Goal: Task Accomplishment & Management: Manage account settings

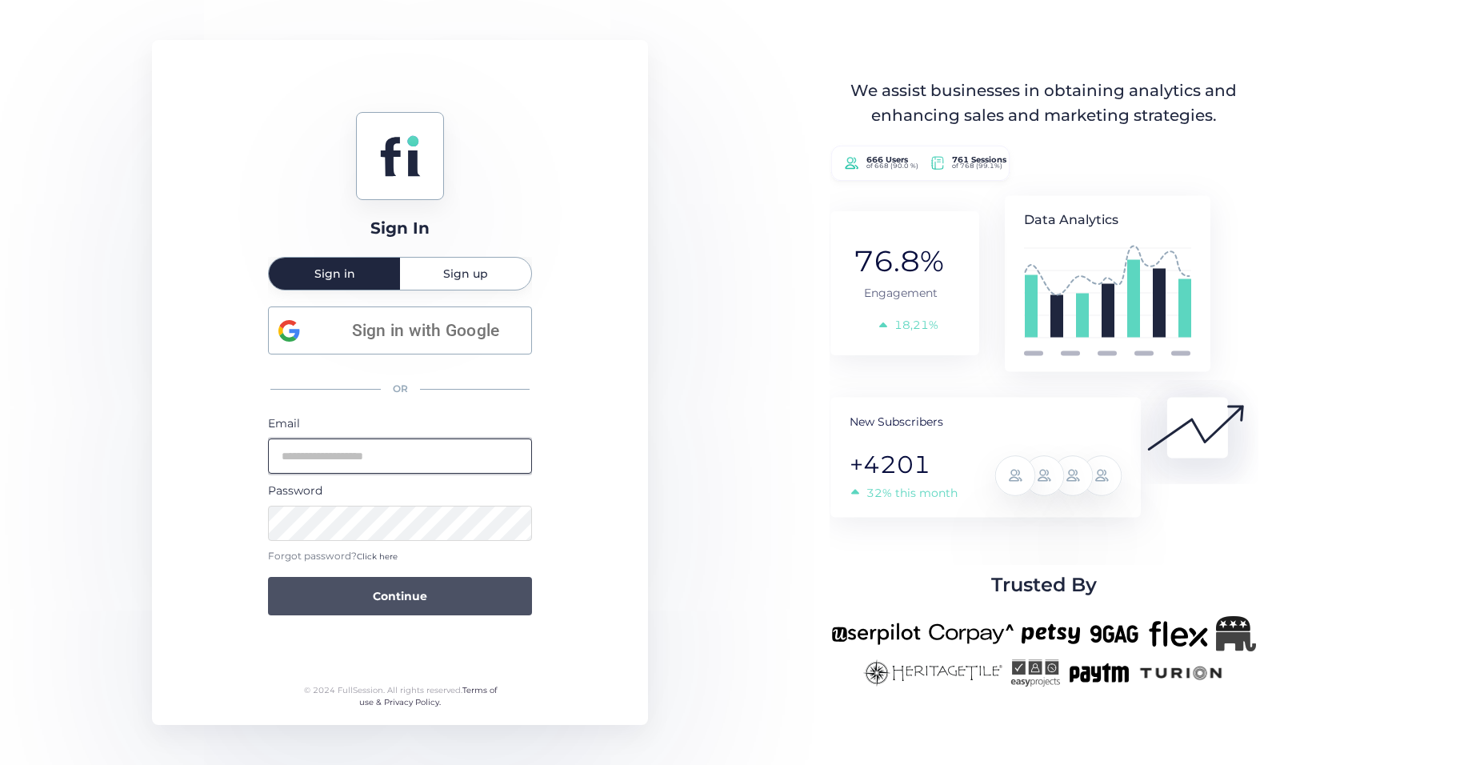
type input "**********"
click at [408, 587] on span "Continue" at bounding box center [400, 596] width 54 height 18
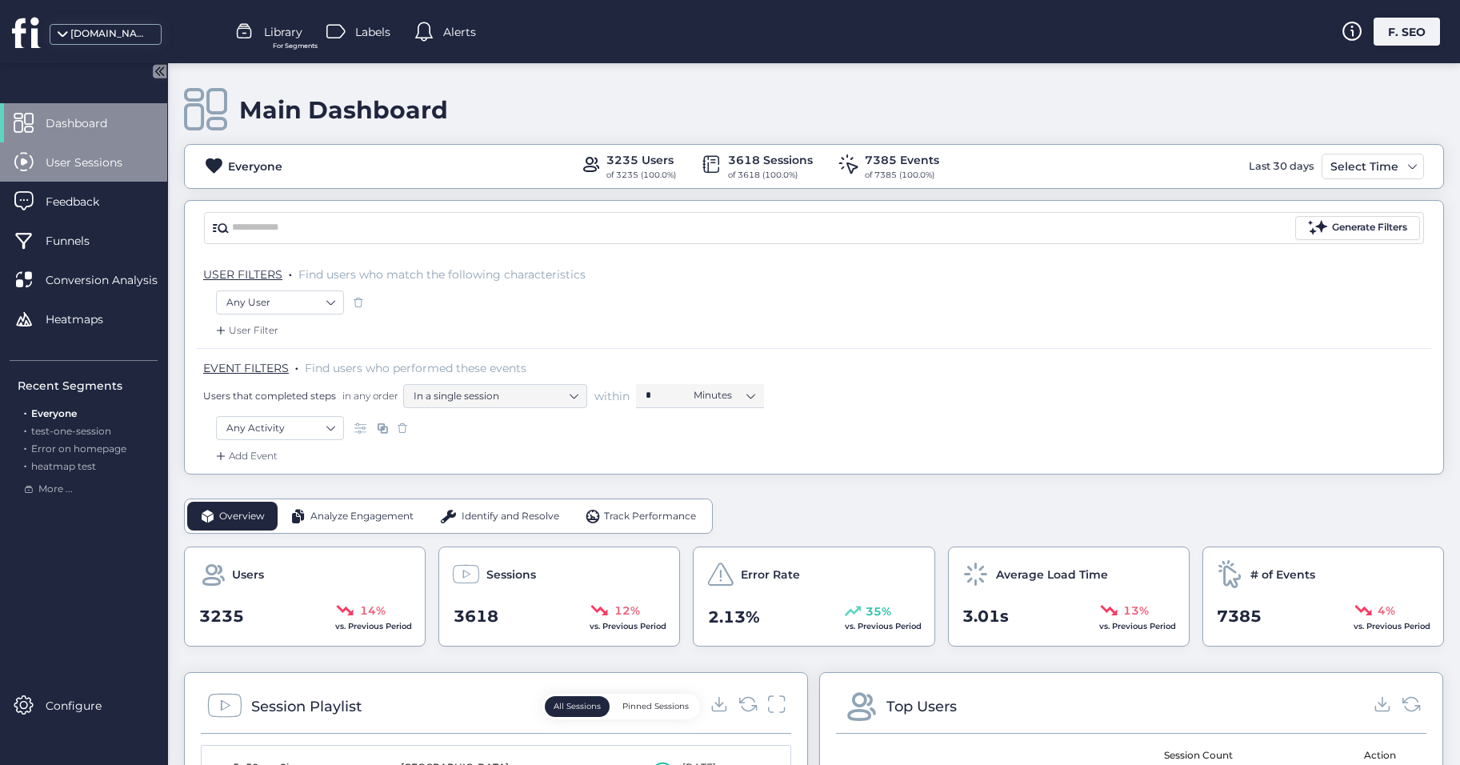
click at [65, 176] on div "User Sessions" at bounding box center [83, 161] width 167 height 39
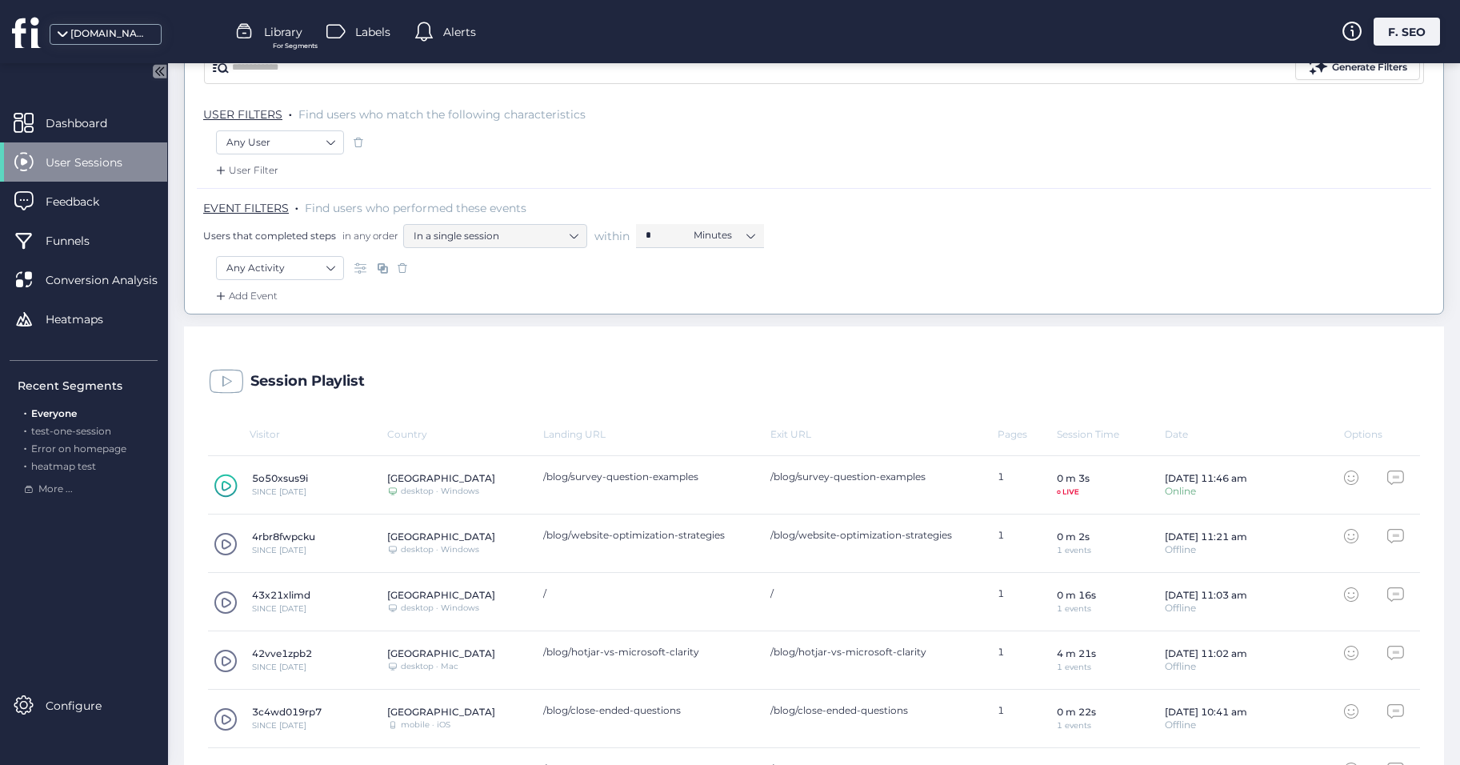
scroll to position [240, 0]
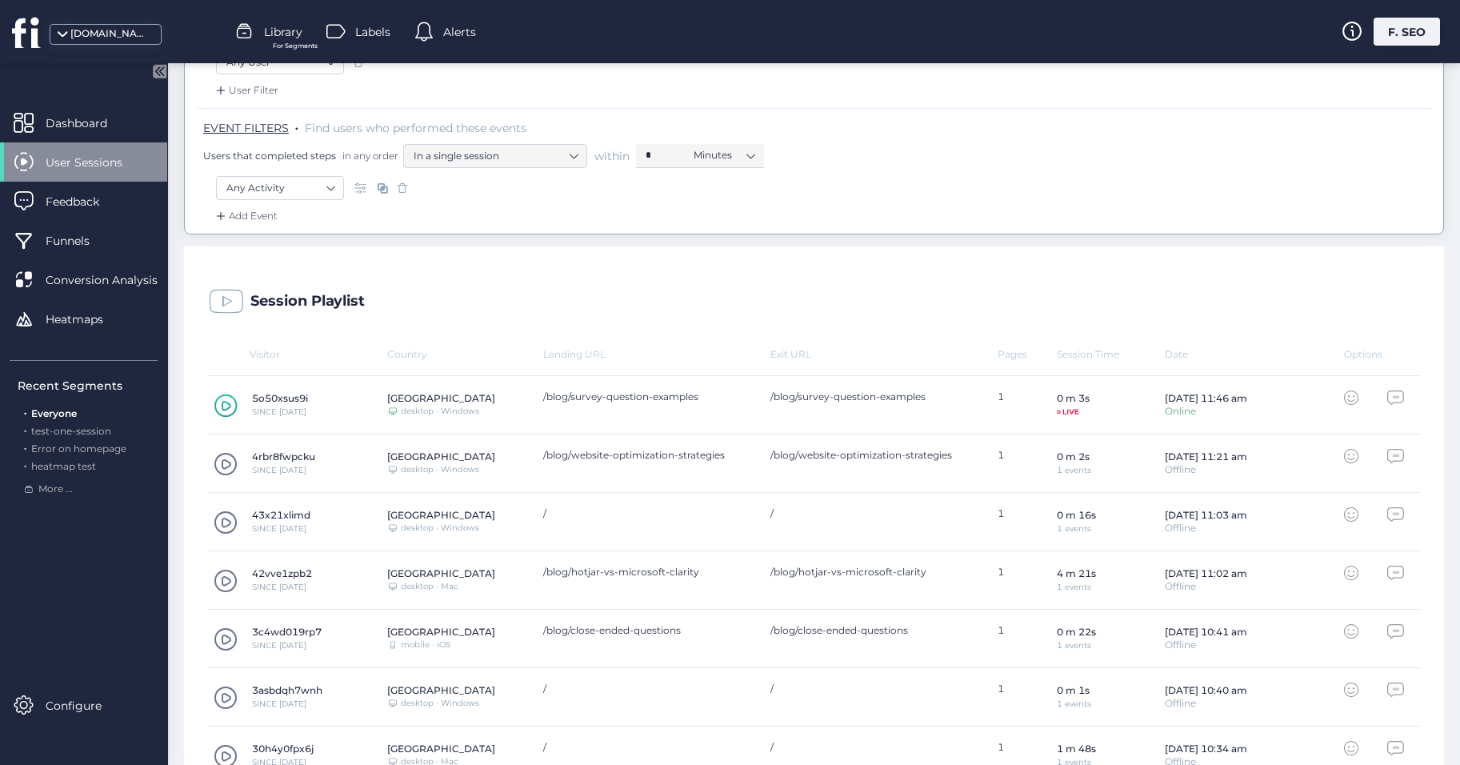
click at [221, 473] on span at bounding box center [226, 464] width 24 height 24
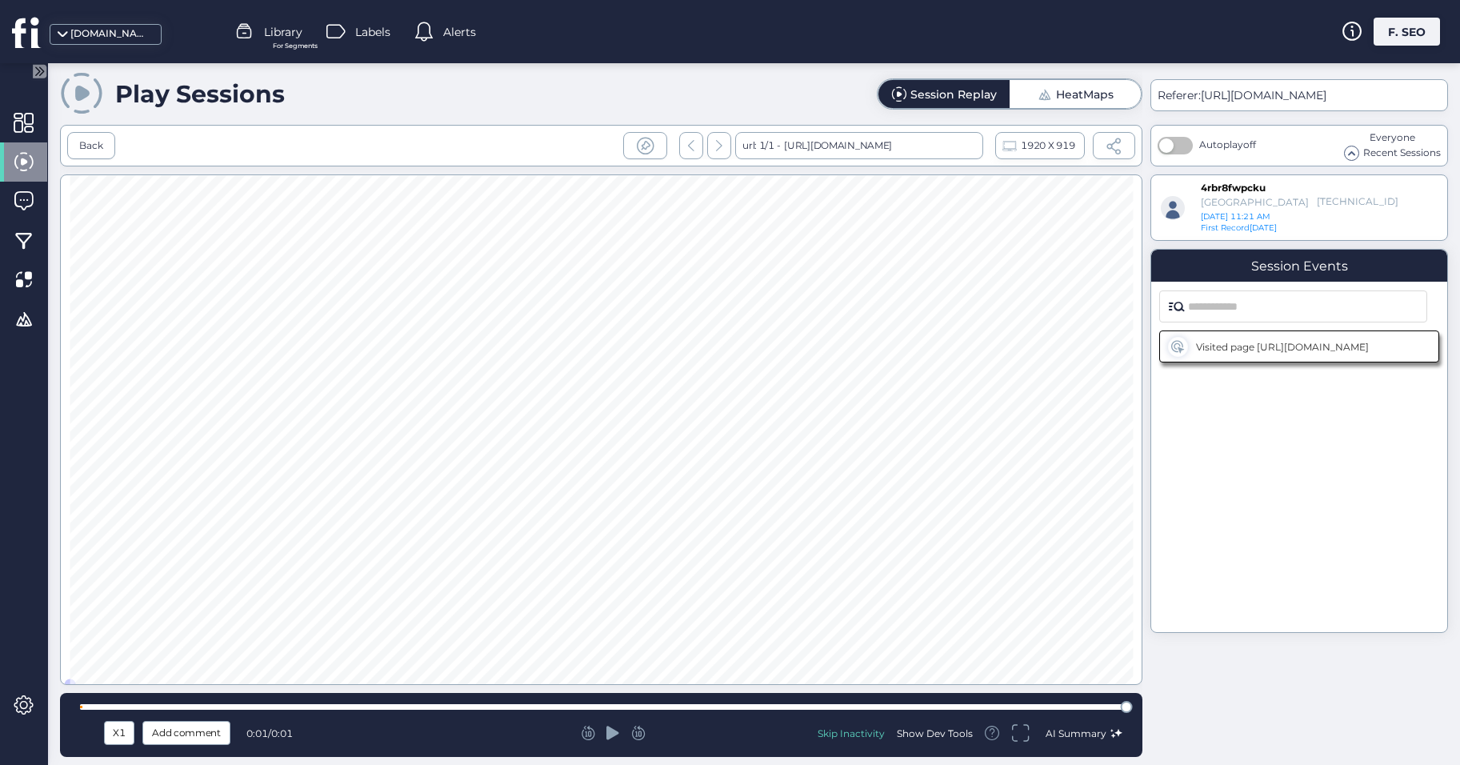
click at [940, 730] on div "Show Dev Tools" at bounding box center [935, 733] width 76 height 14
click at [1180, 146] on button "button" at bounding box center [1174, 146] width 35 height 18
click at [612, 735] on icon at bounding box center [612, 732] width 13 height 14
drag, startPoint x: 1096, startPoint y: 702, endPoint x: 958, endPoint y: 706, distance: 137.6
click at [958, 706] on div at bounding box center [601, 707] width 1042 height 12
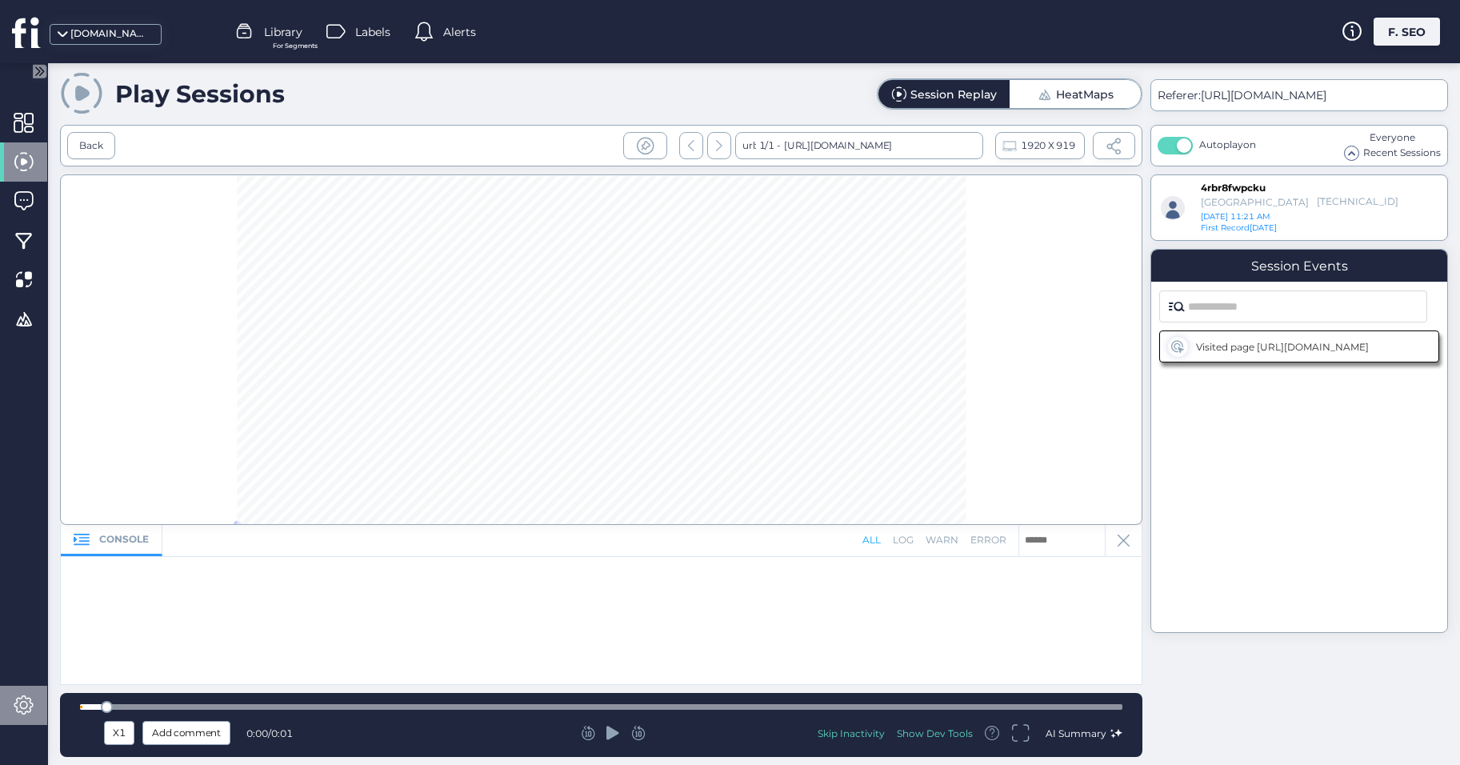
drag, startPoint x: 962, startPoint y: 705, endPoint x: 46, endPoint y: 696, distance: 916.6
click at [52, 695] on div "Play Sessions Session Replay HeatMaps Back url: 1/1 - [URL][DOMAIN_NAME] 1920 X…" at bounding box center [754, 413] width 1412 height 701
click at [608, 731] on icon at bounding box center [612, 732] width 13 height 14
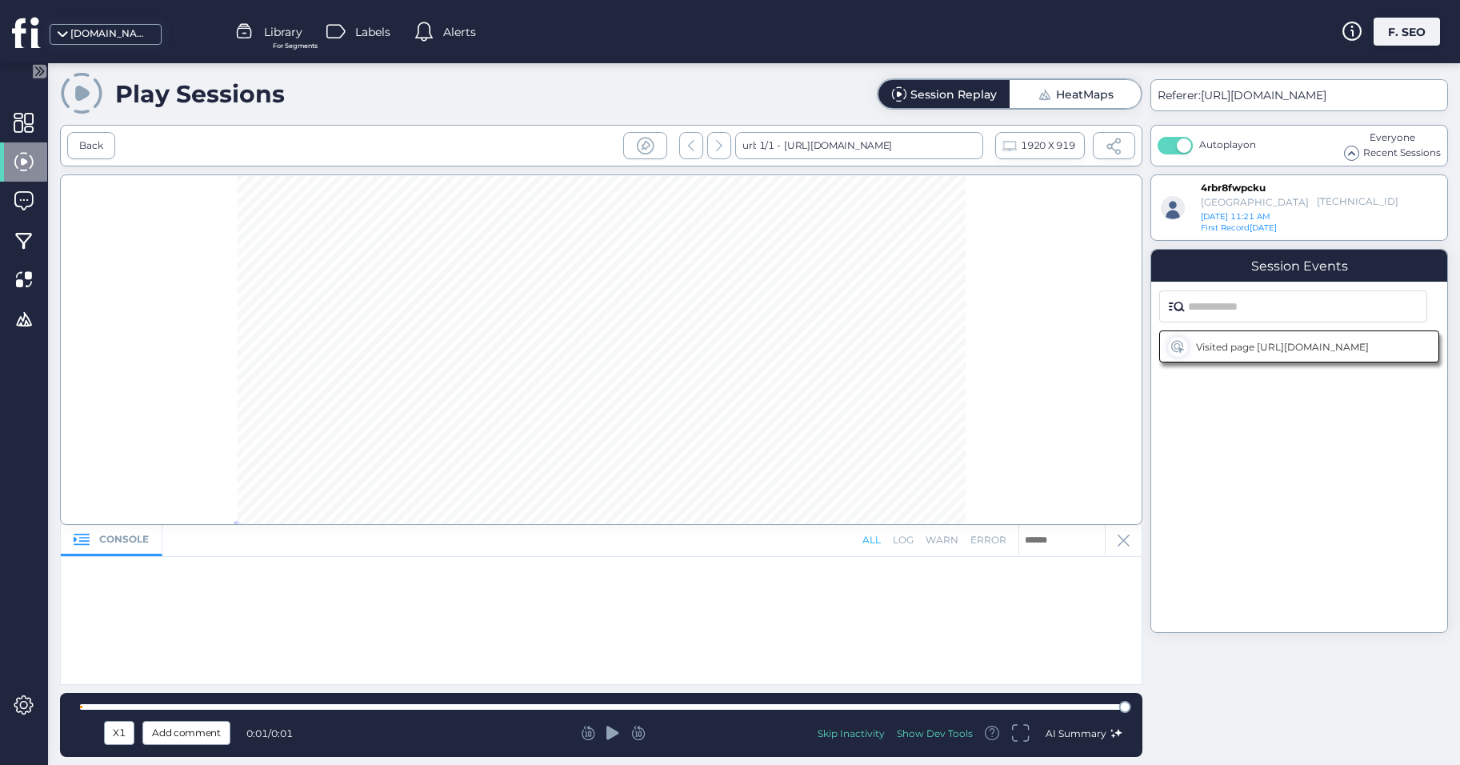
click at [1355, 156] on span at bounding box center [1351, 153] width 14 height 14
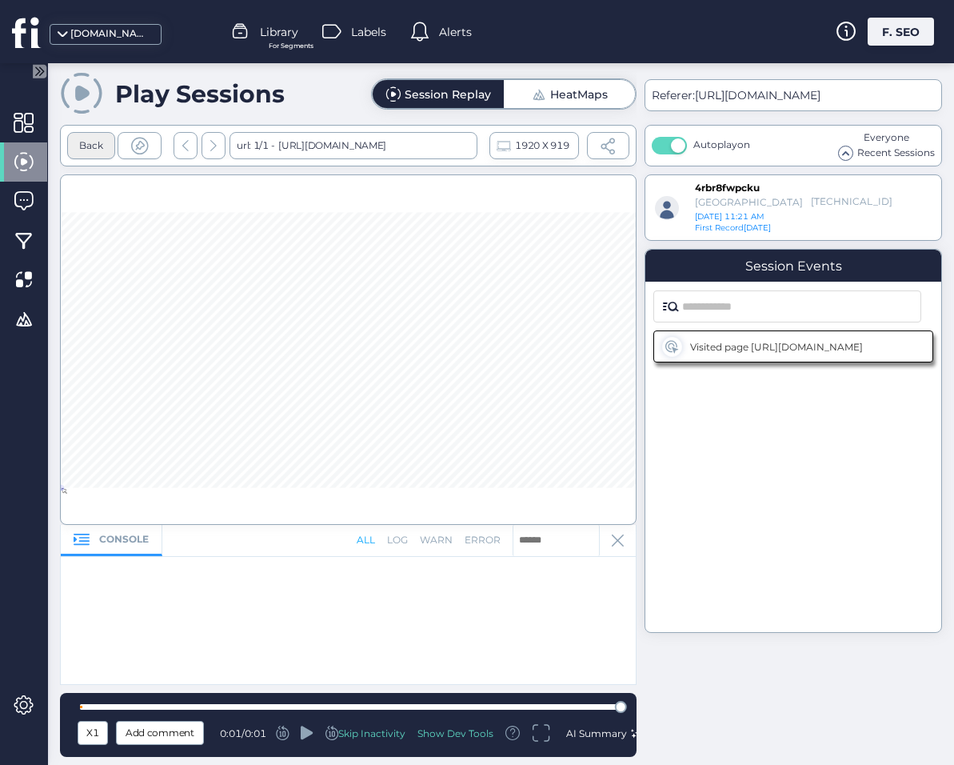
click at [86, 148] on div "Back" at bounding box center [91, 145] width 24 height 15
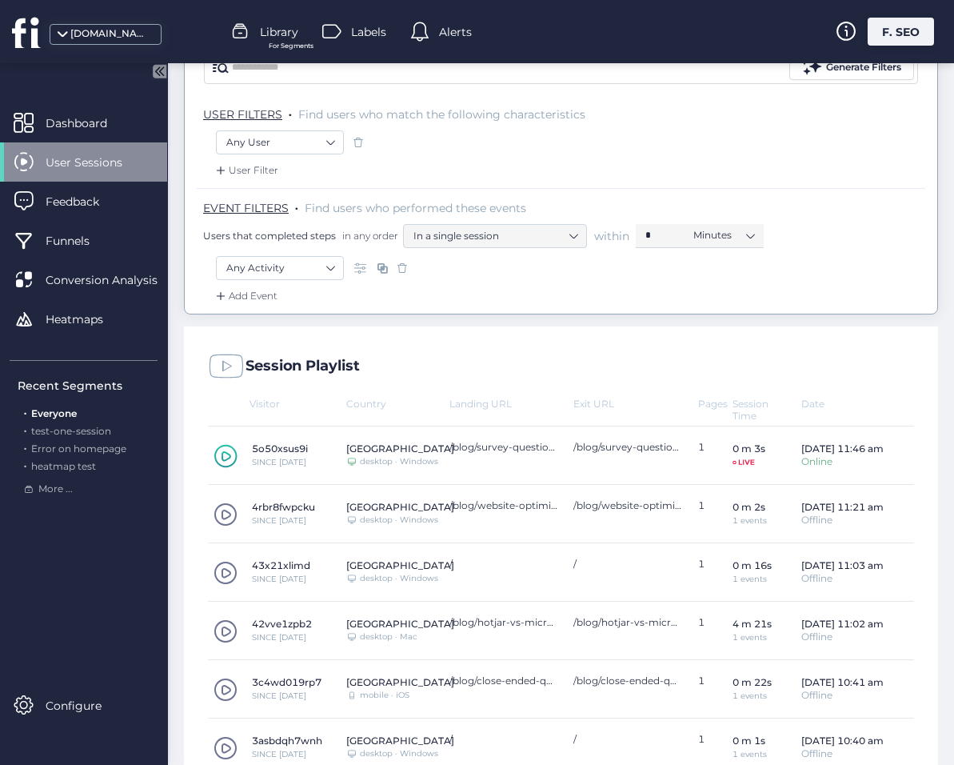
scroll to position [240, 0]
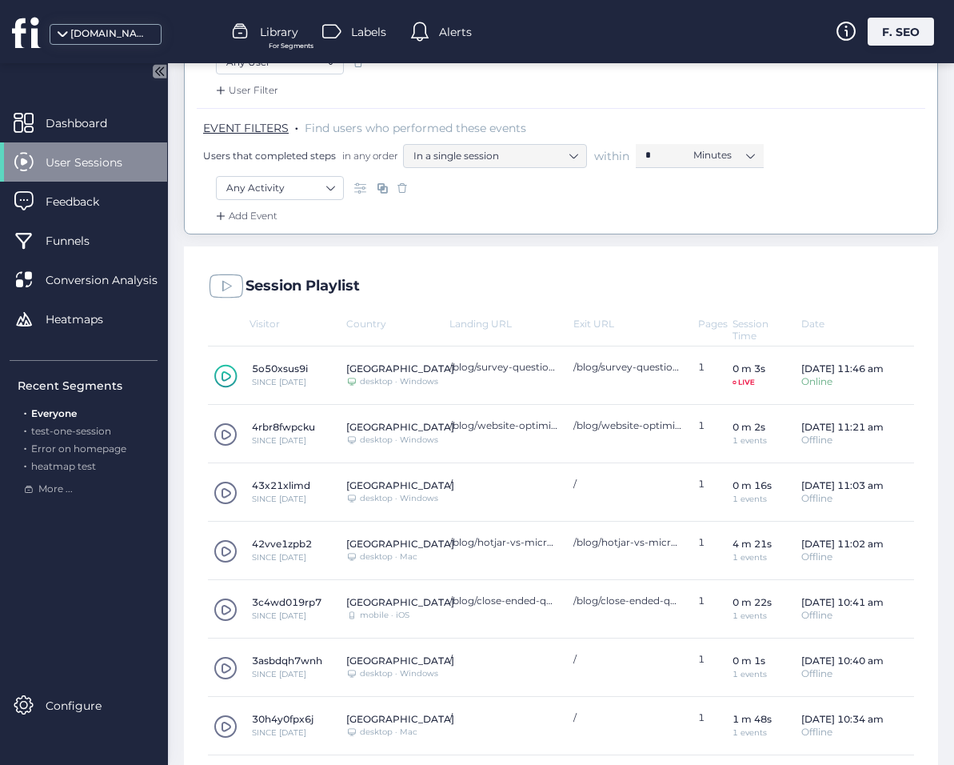
click at [217, 500] on span at bounding box center [226, 493] width 24 height 24
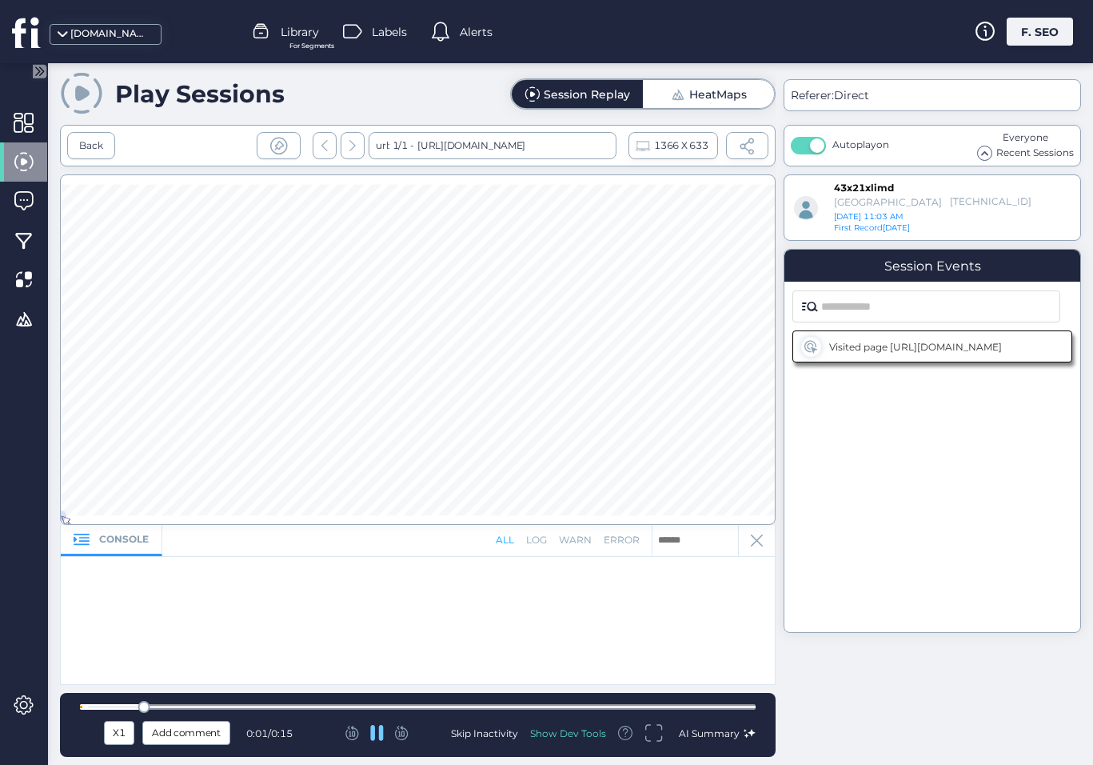
click at [560, 734] on div "Show Dev Tools" at bounding box center [568, 733] width 76 height 14
click at [561, 734] on div "Show Dev Tools" at bounding box center [568, 733] width 76 height 14
click at [124, 737] on div "X1" at bounding box center [119, 733] width 22 height 18
click at [115, 655] on span "X2" at bounding box center [119, 649] width 15 height 18
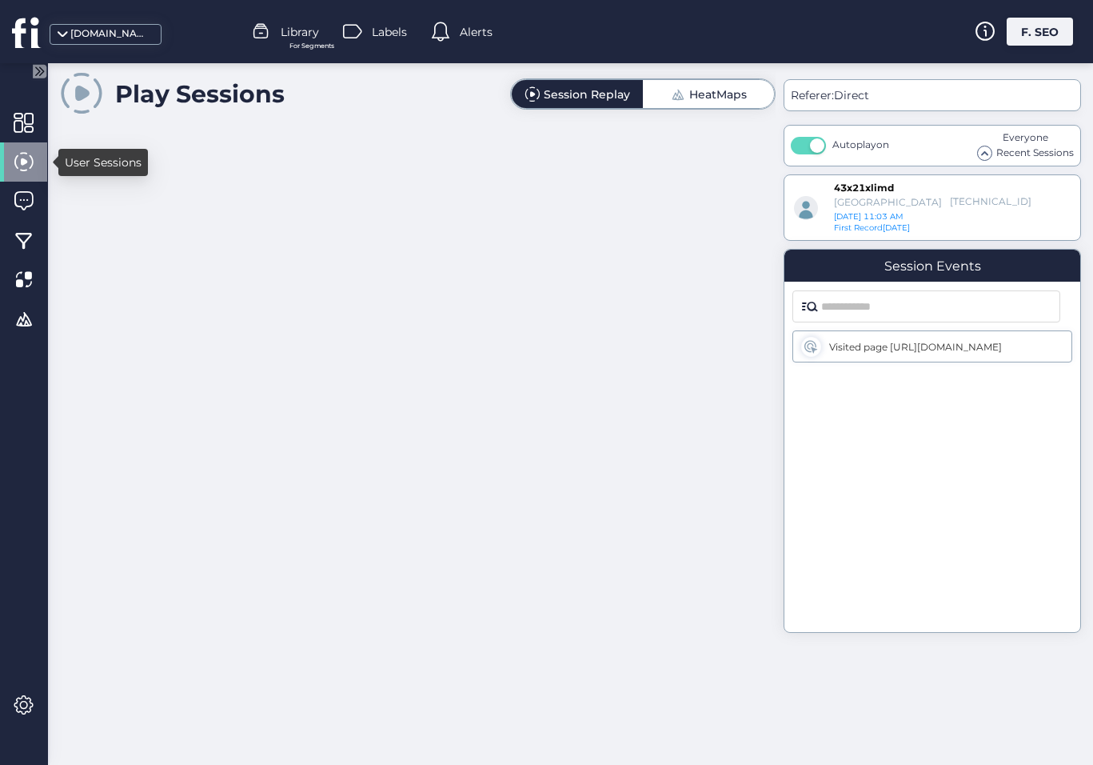
click at [20, 158] on span at bounding box center [24, 162] width 20 height 20
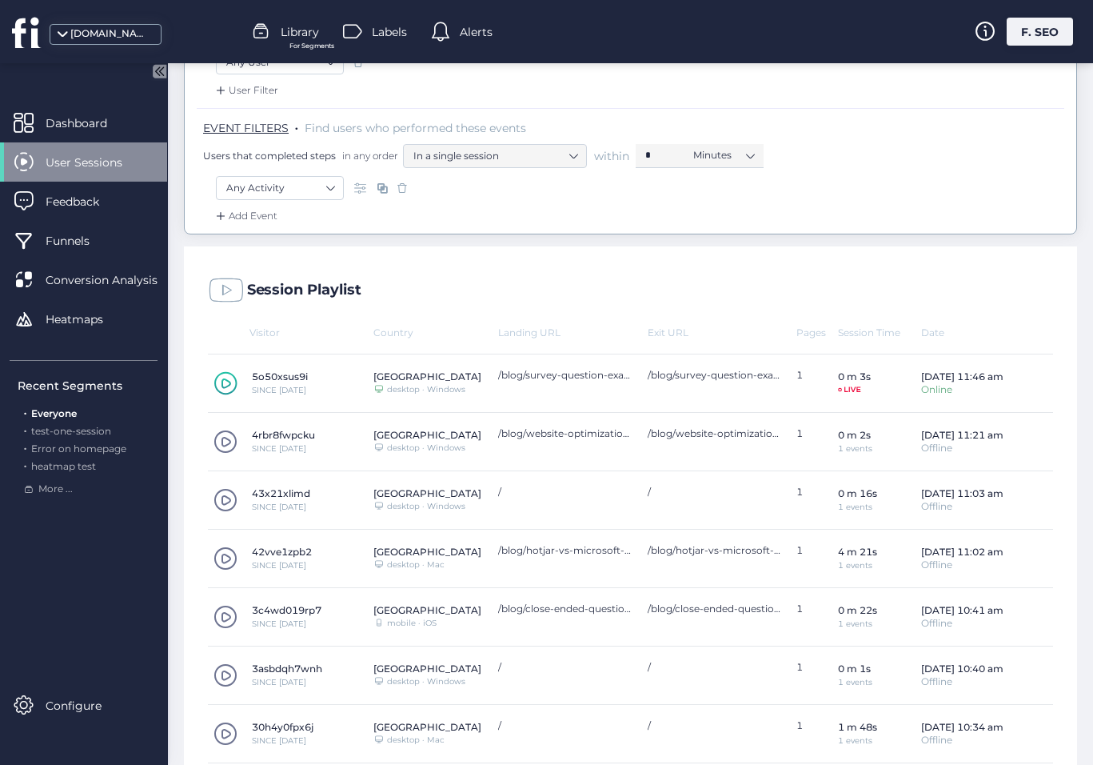
scroll to position [320, 0]
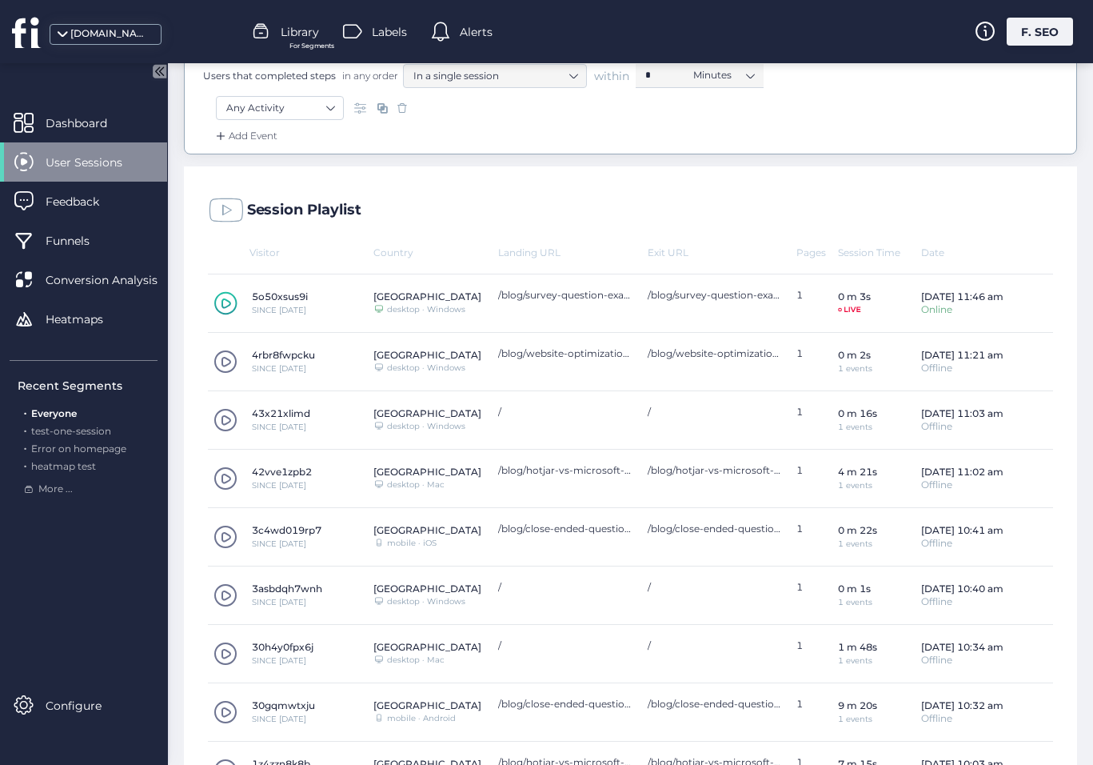
click at [224, 408] on span at bounding box center [226, 420] width 24 height 24
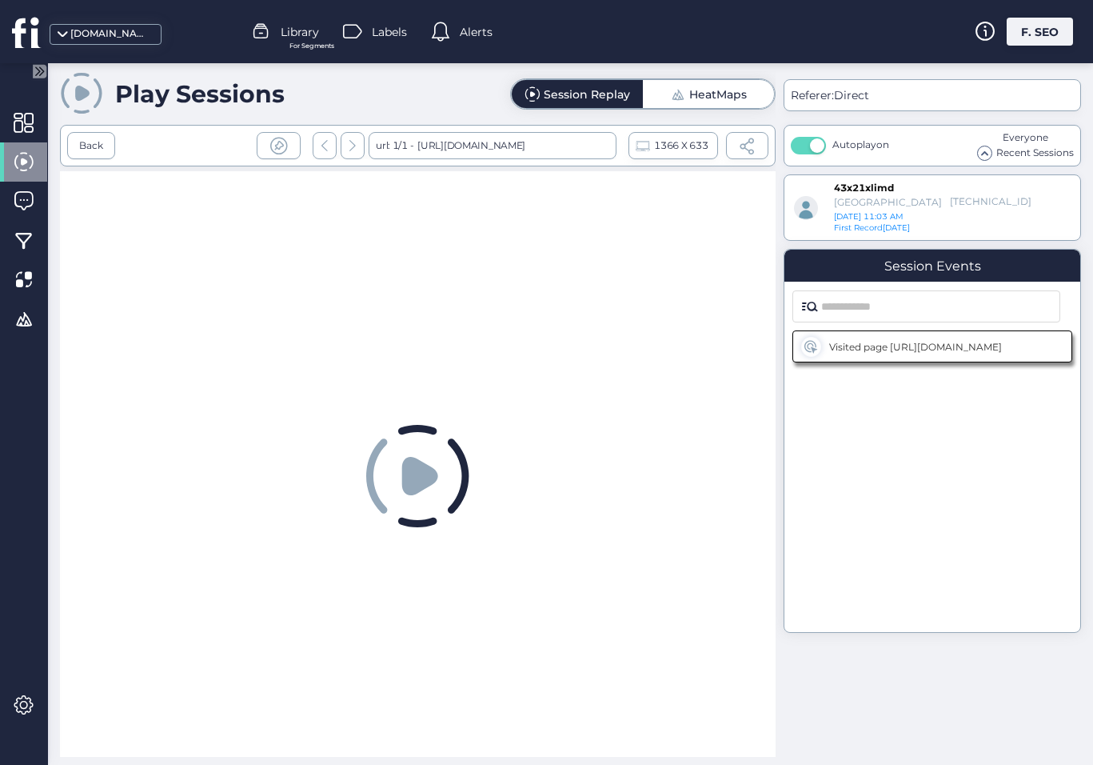
click at [984, 151] on span at bounding box center [985, 153] width 14 height 14
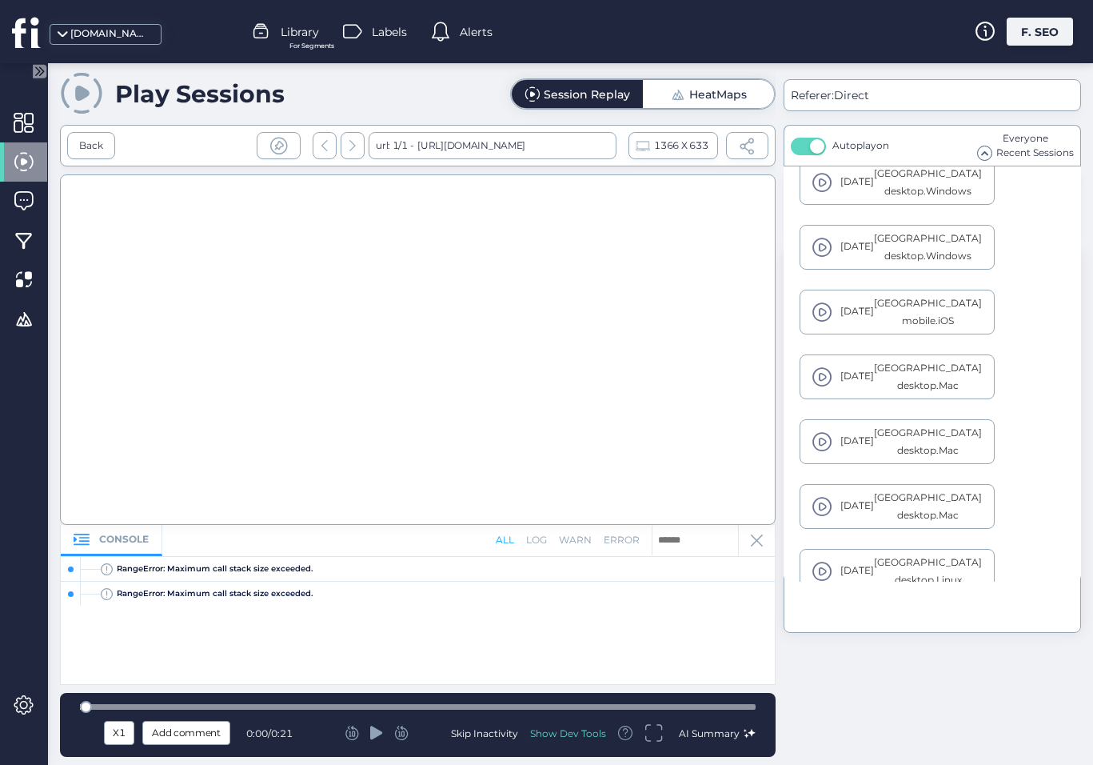
scroll to position [893, 0]
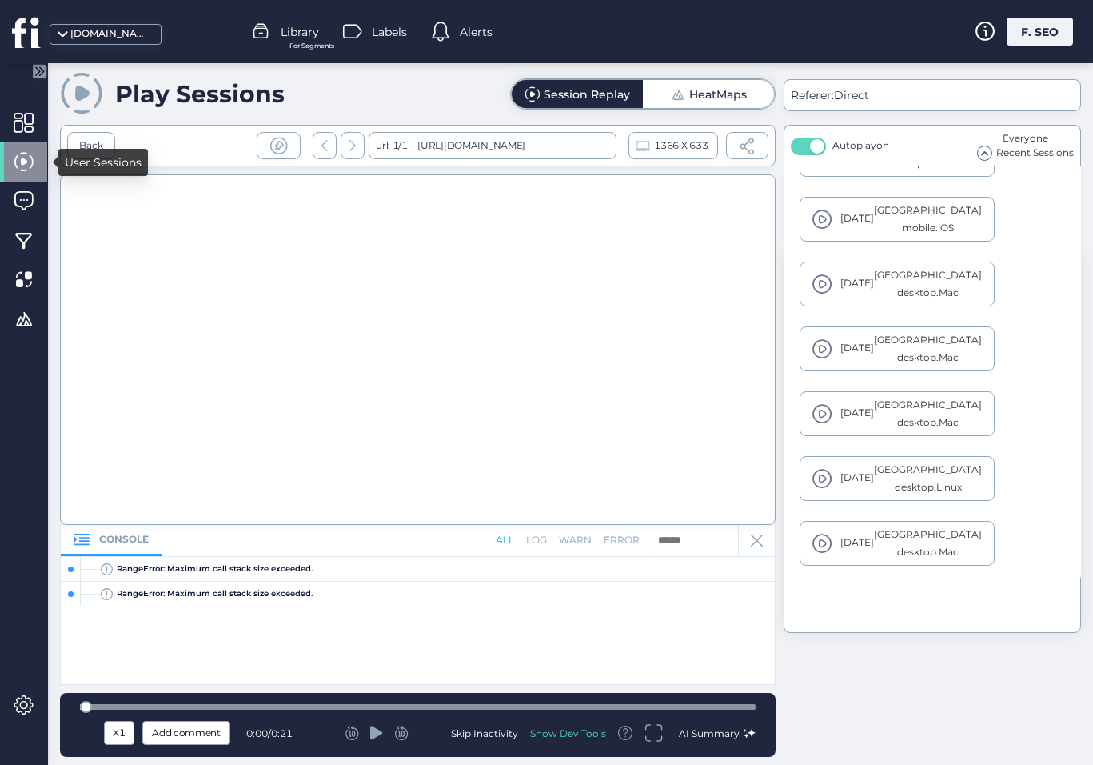
click at [22, 167] on span at bounding box center [24, 162] width 20 height 20
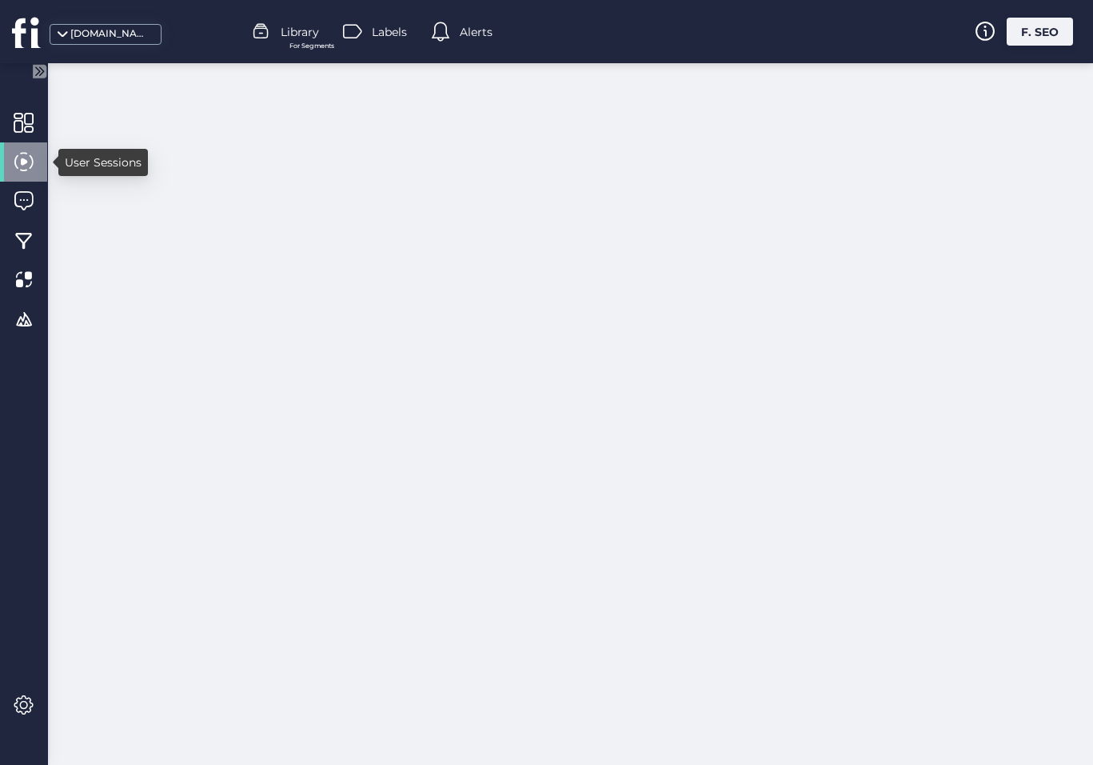
click at [26, 165] on span at bounding box center [24, 162] width 20 height 20
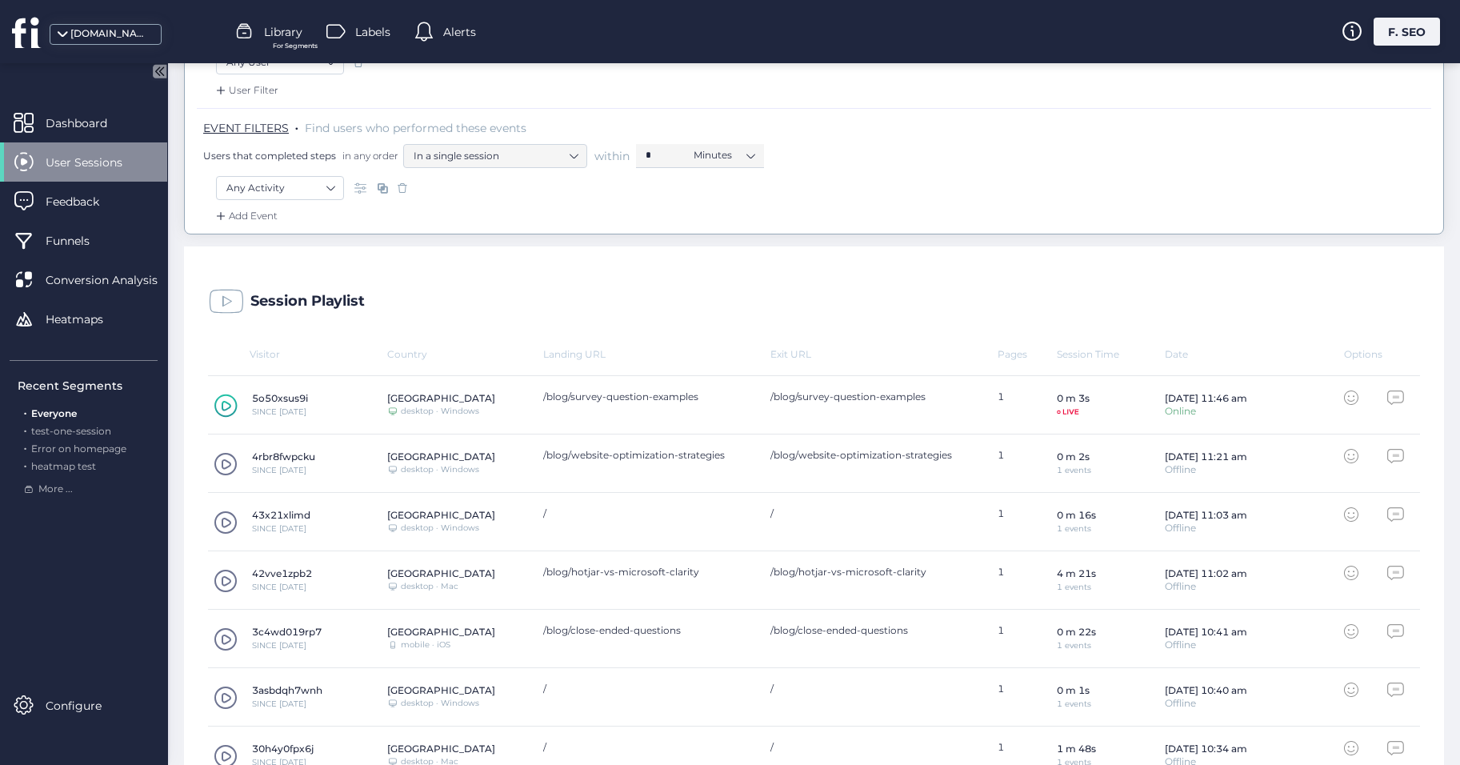
scroll to position [160, 0]
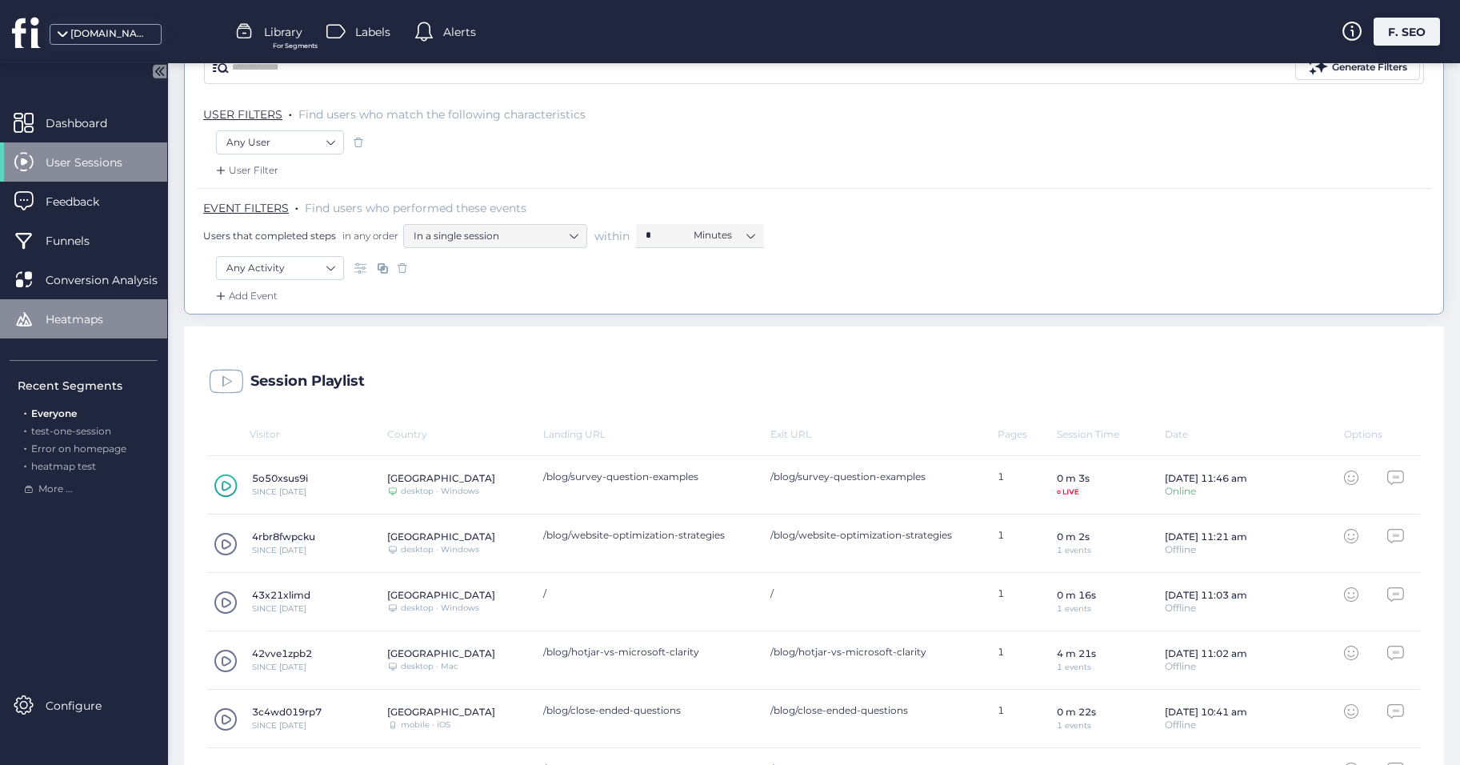
click at [22, 314] on span at bounding box center [24, 319] width 20 height 20
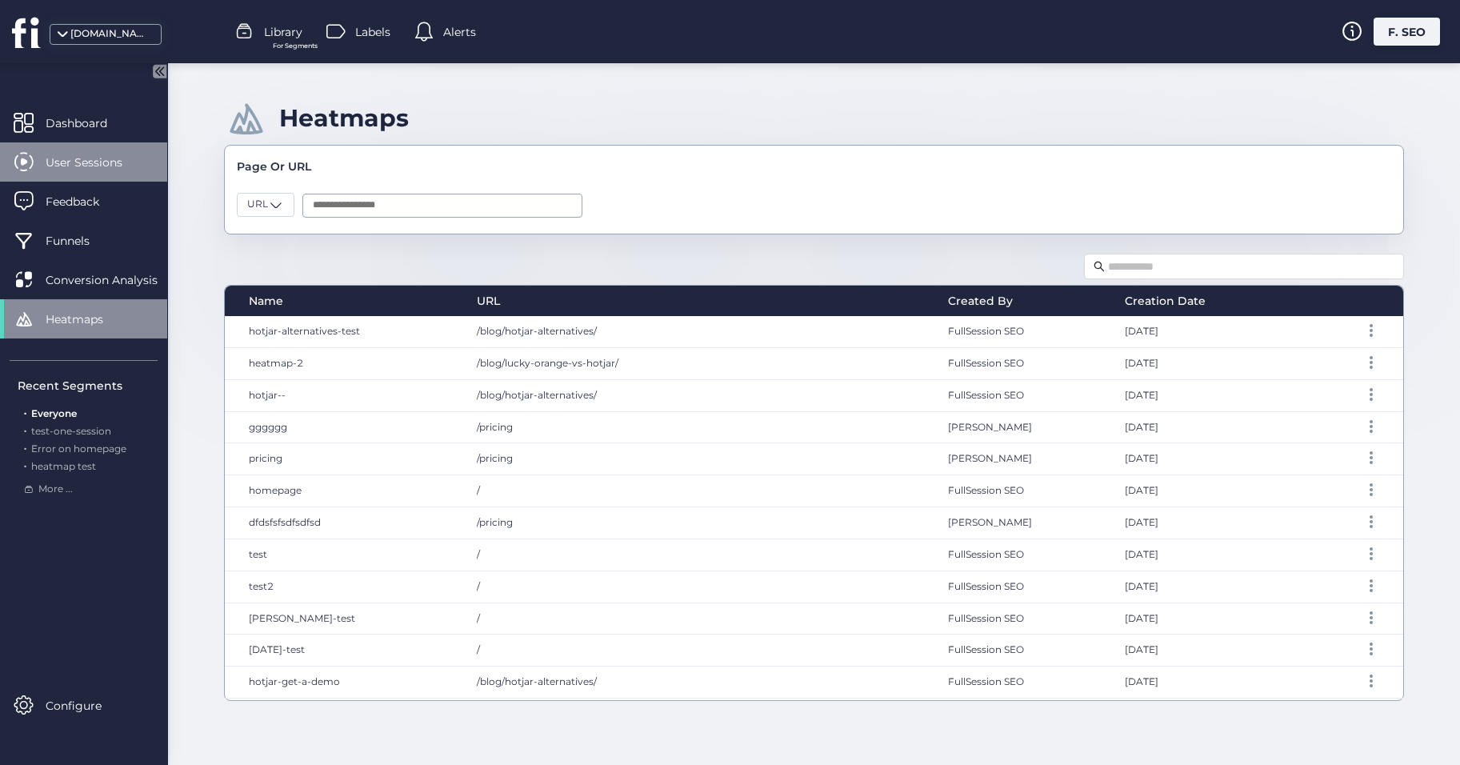
click at [97, 174] on div "User Sessions" at bounding box center [83, 161] width 167 height 39
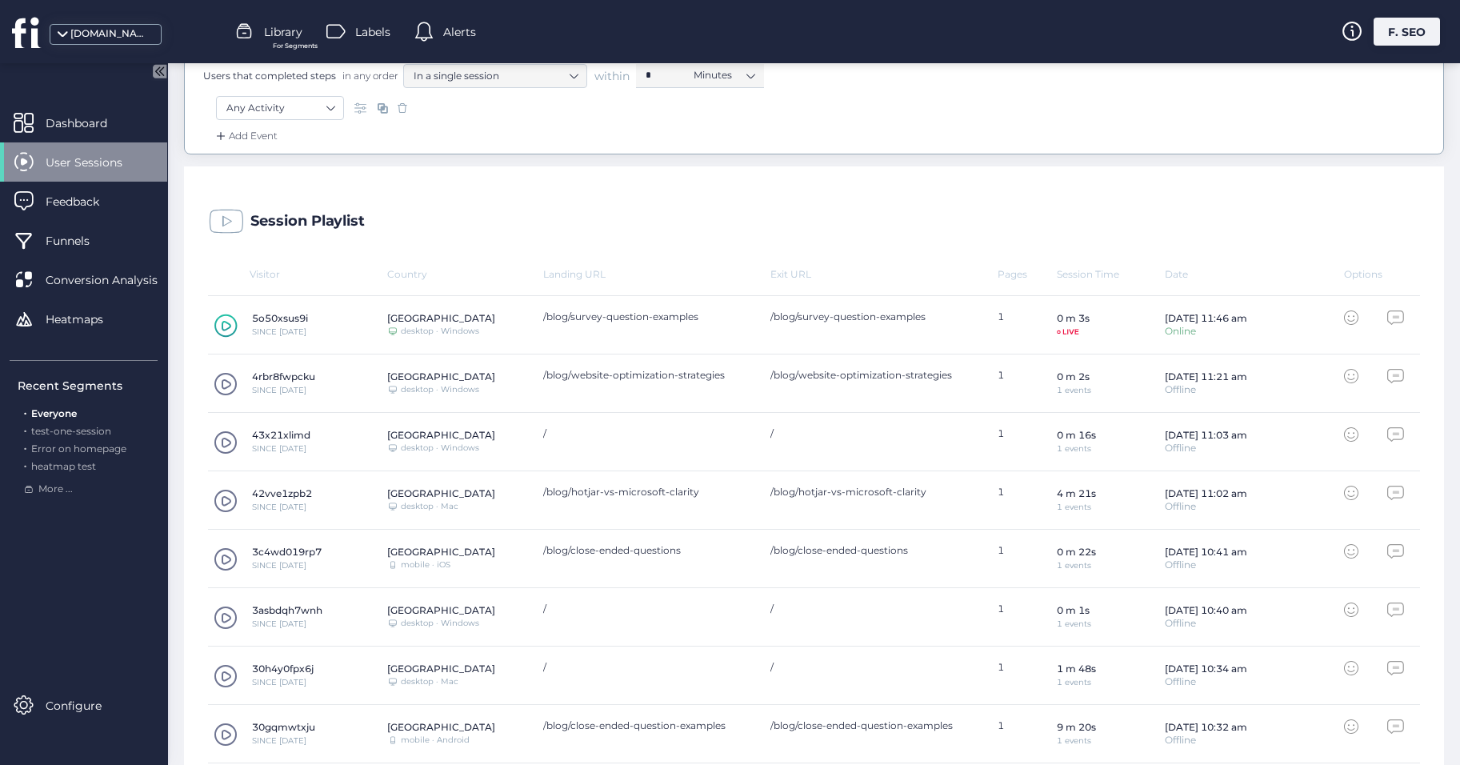
scroll to position [495, 0]
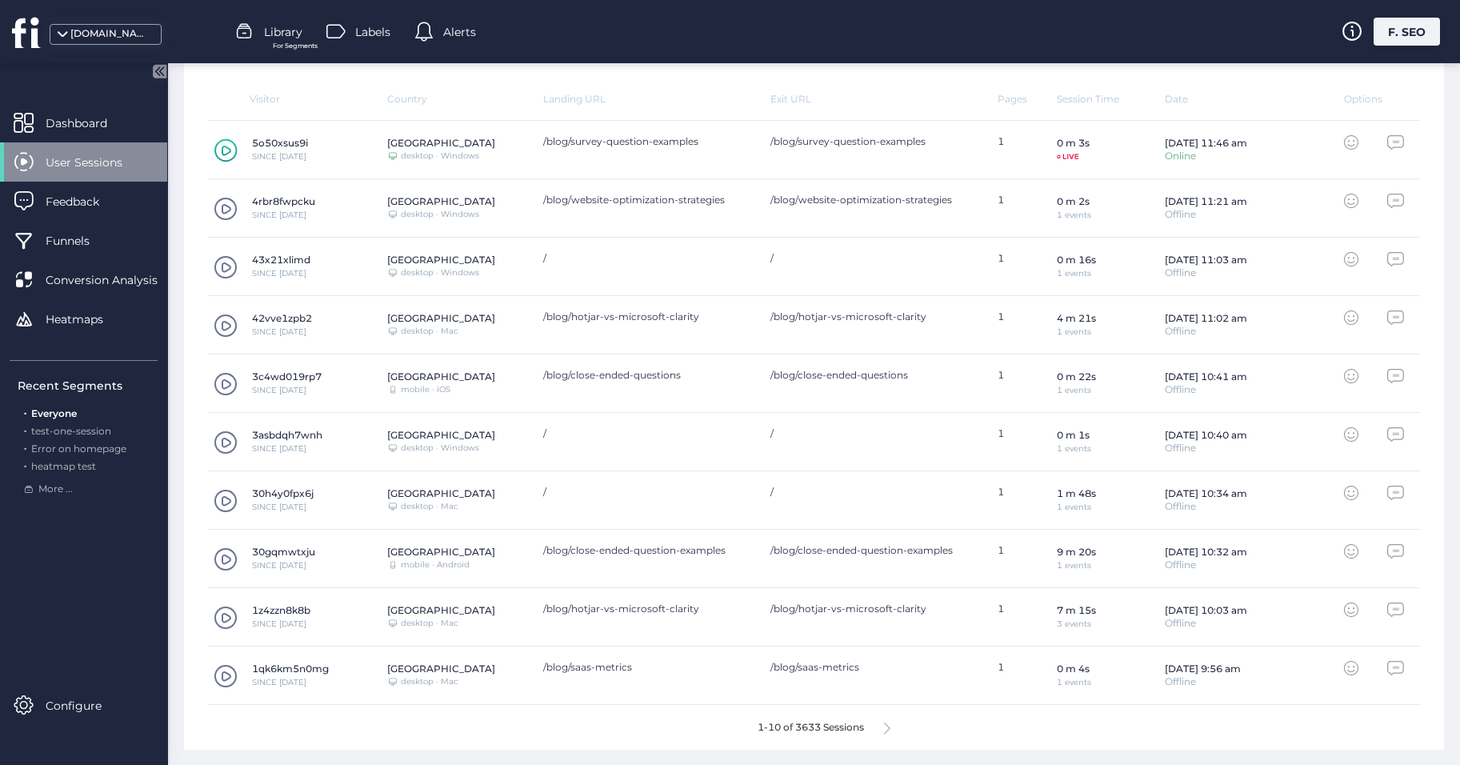
click at [223, 446] on span at bounding box center [226, 442] width 24 height 24
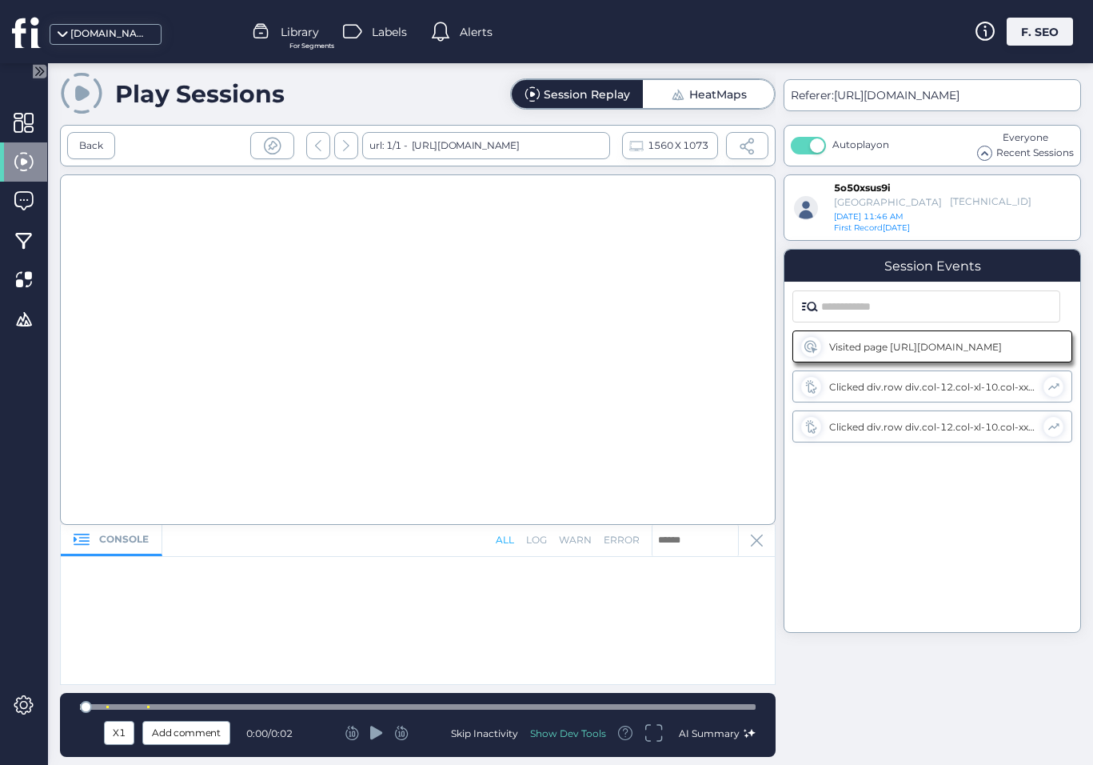
click at [32, 27] on icon at bounding box center [27, 32] width 30 height 32
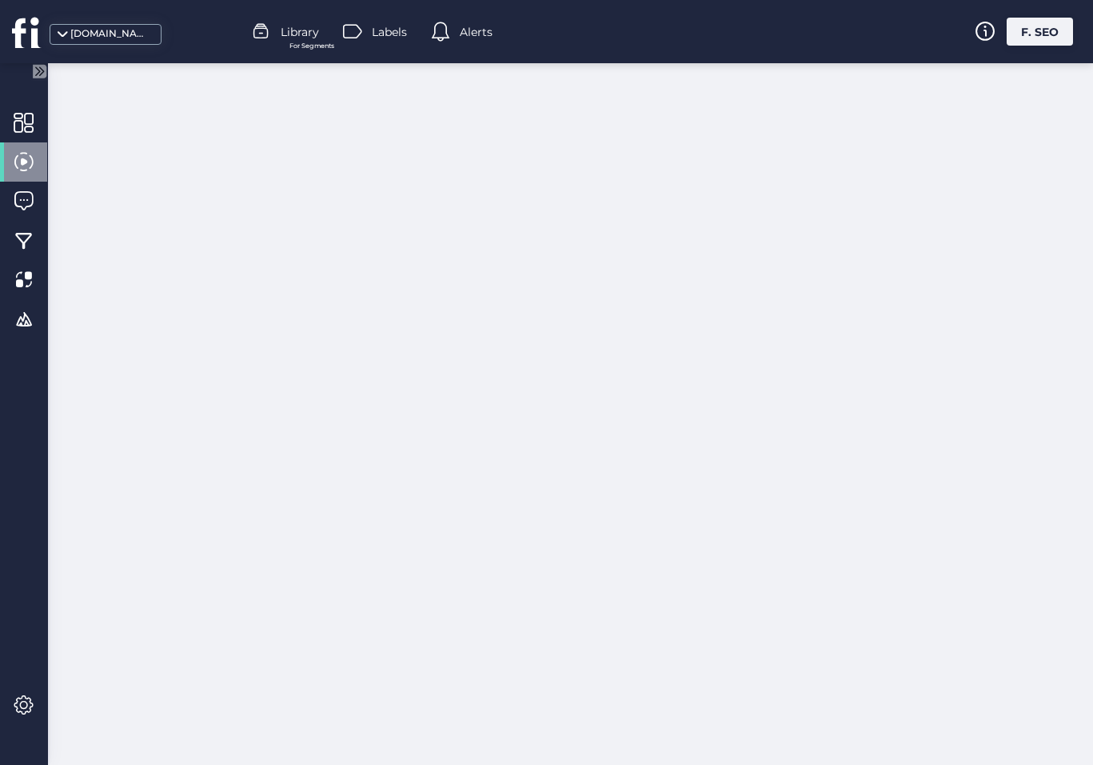
click at [24, 30] on icon at bounding box center [25, 33] width 26 height 30
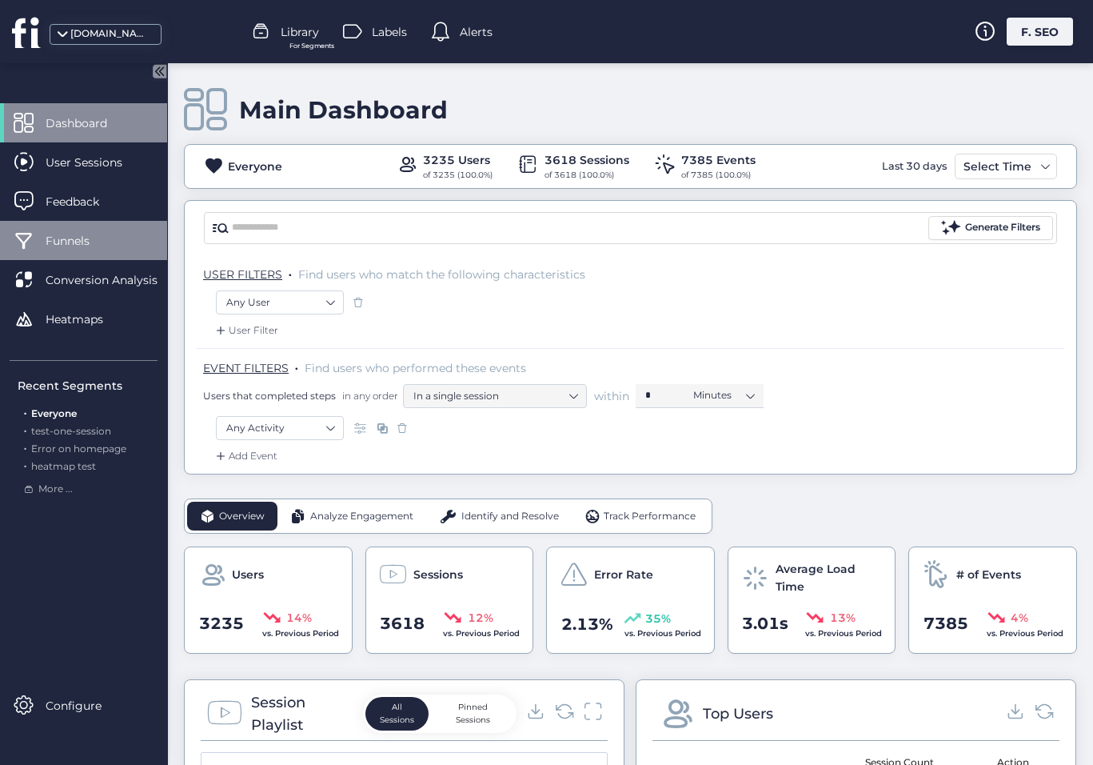
click at [65, 234] on span "Funnels" at bounding box center [80, 241] width 68 height 18
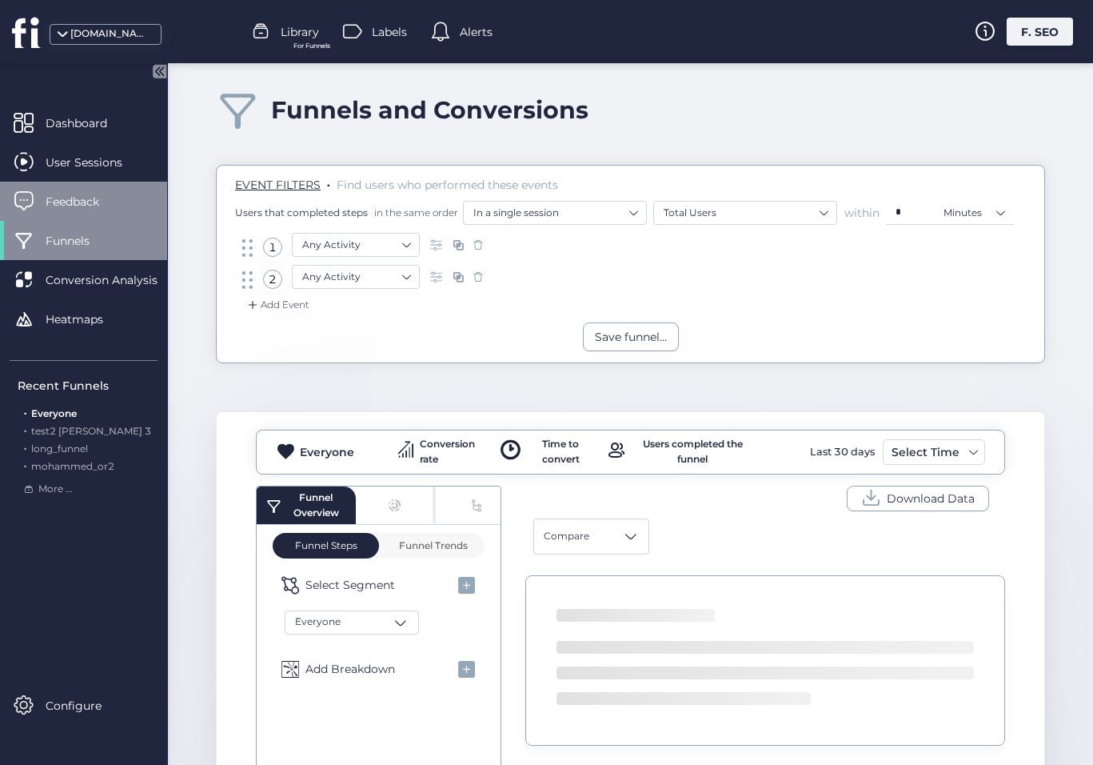
click at [73, 205] on span "Feedback" at bounding box center [85, 202] width 78 height 18
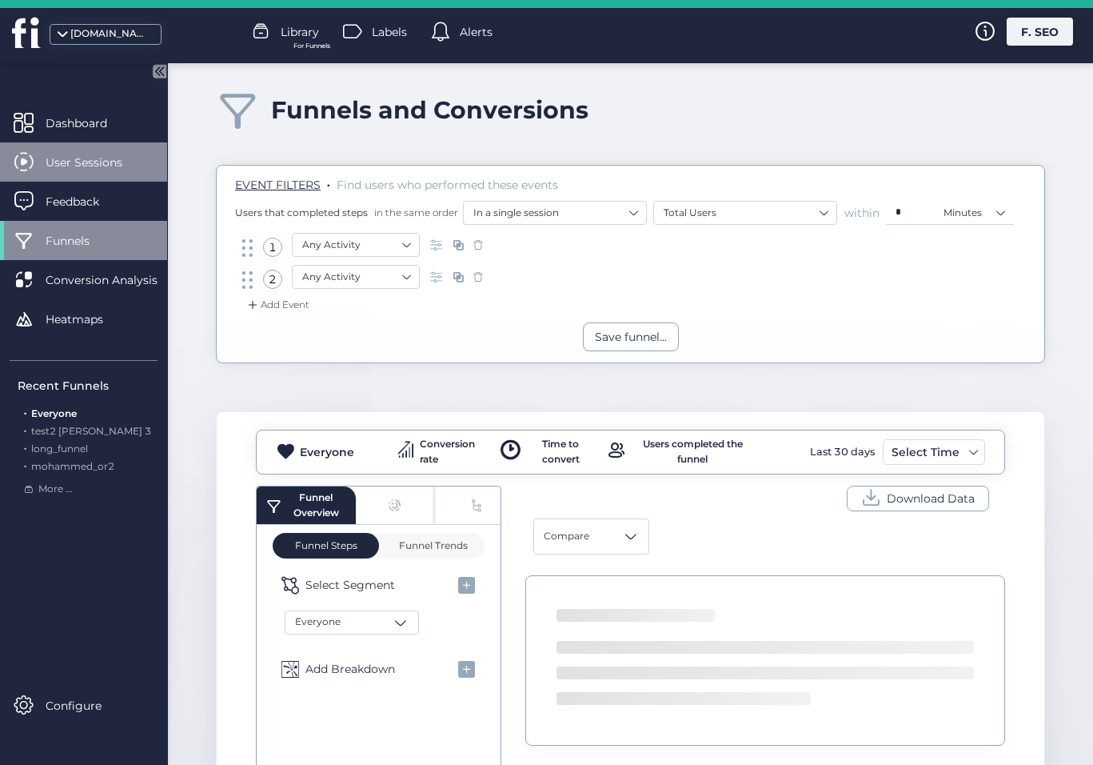
click at [89, 165] on span "User Sessions" at bounding box center [96, 163] width 101 height 18
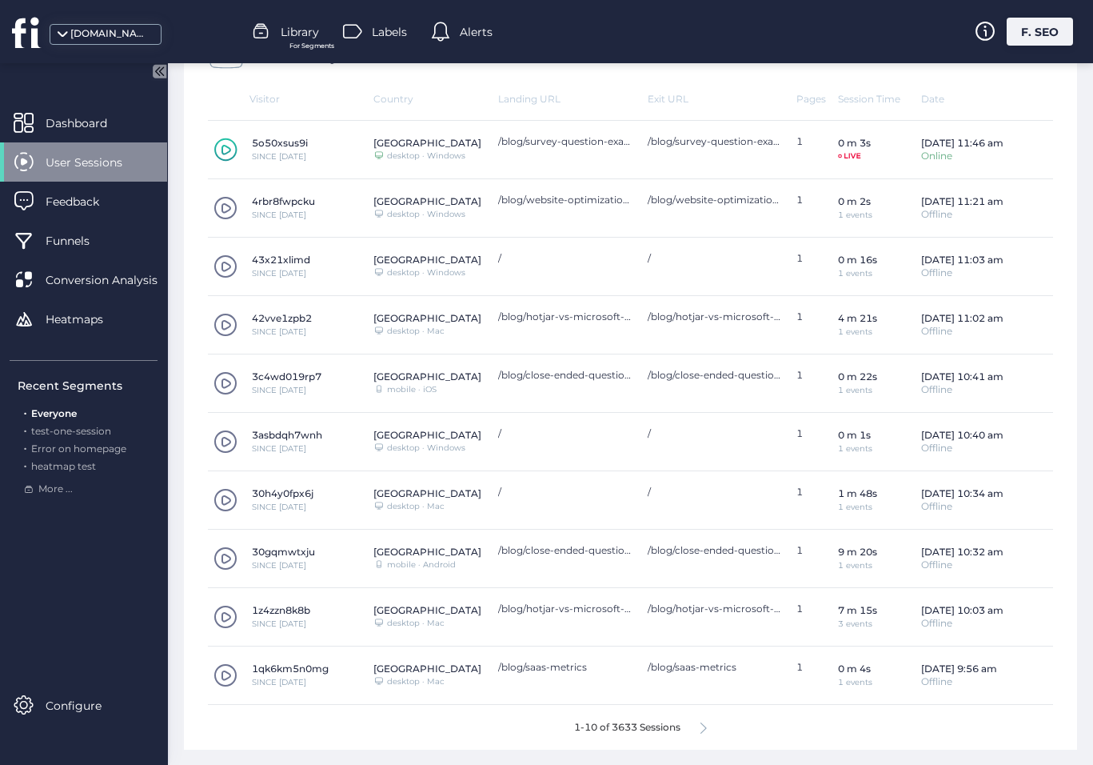
scroll to position [314, 0]
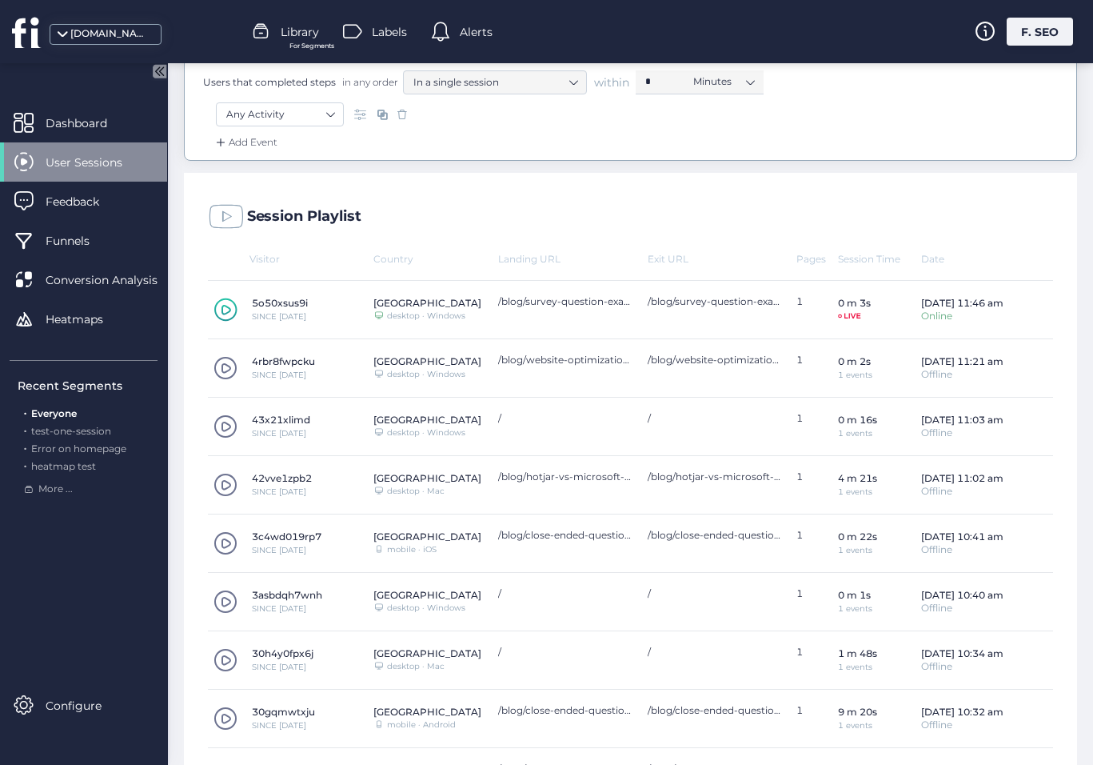
click at [230, 360] on span at bounding box center [226, 368] width 24 height 24
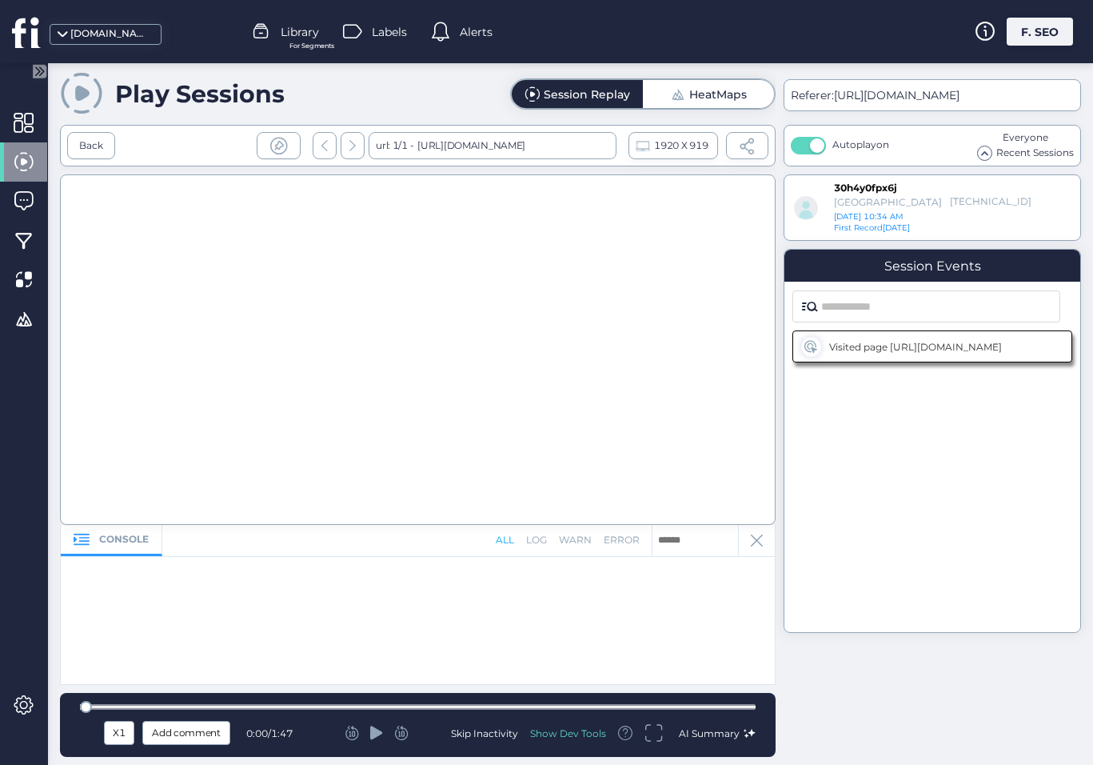
click at [35, 25] on circle at bounding box center [35, 21] width 11 height 11
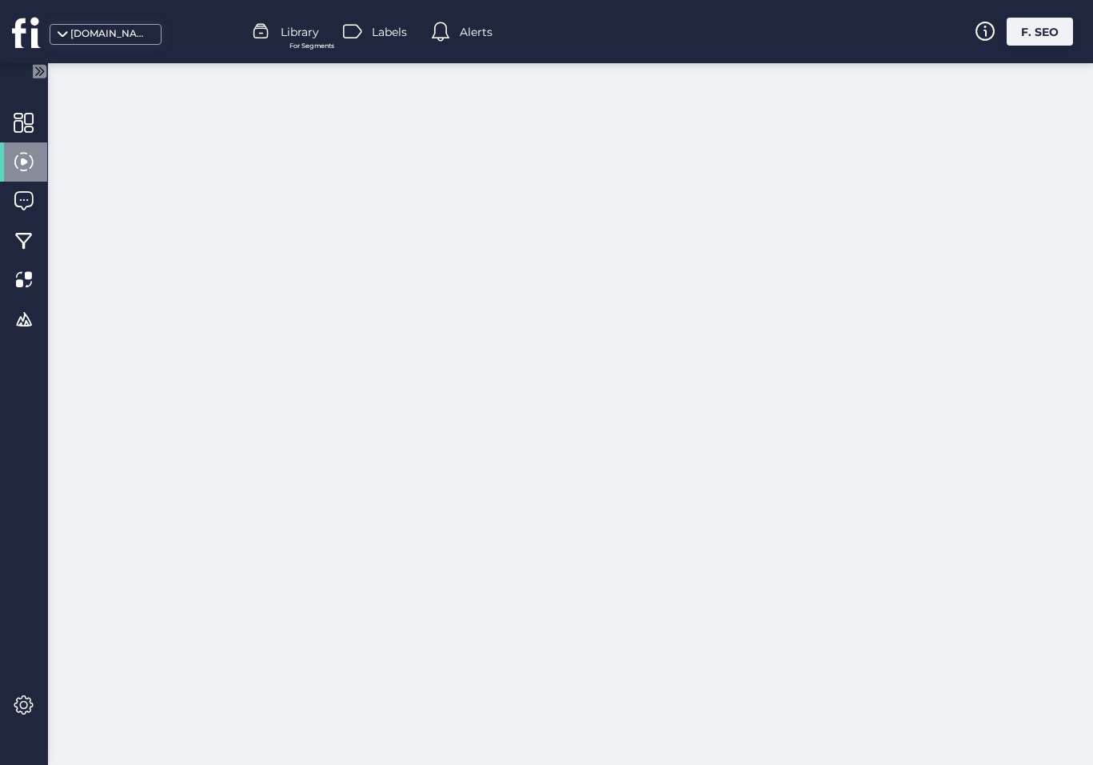
click at [35, 25] on circle at bounding box center [35, 21] width 11 height 11
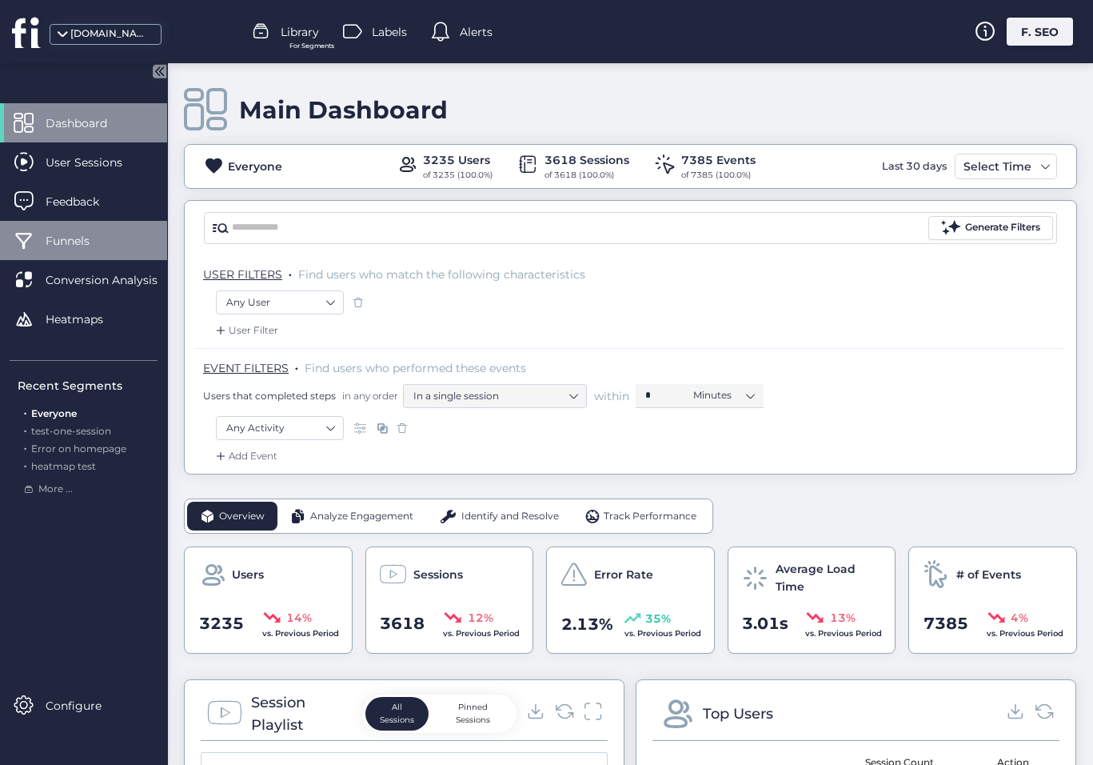
click at [98, 236] on span "Funnels" at bounding box center [80, 241] width 68 height 18
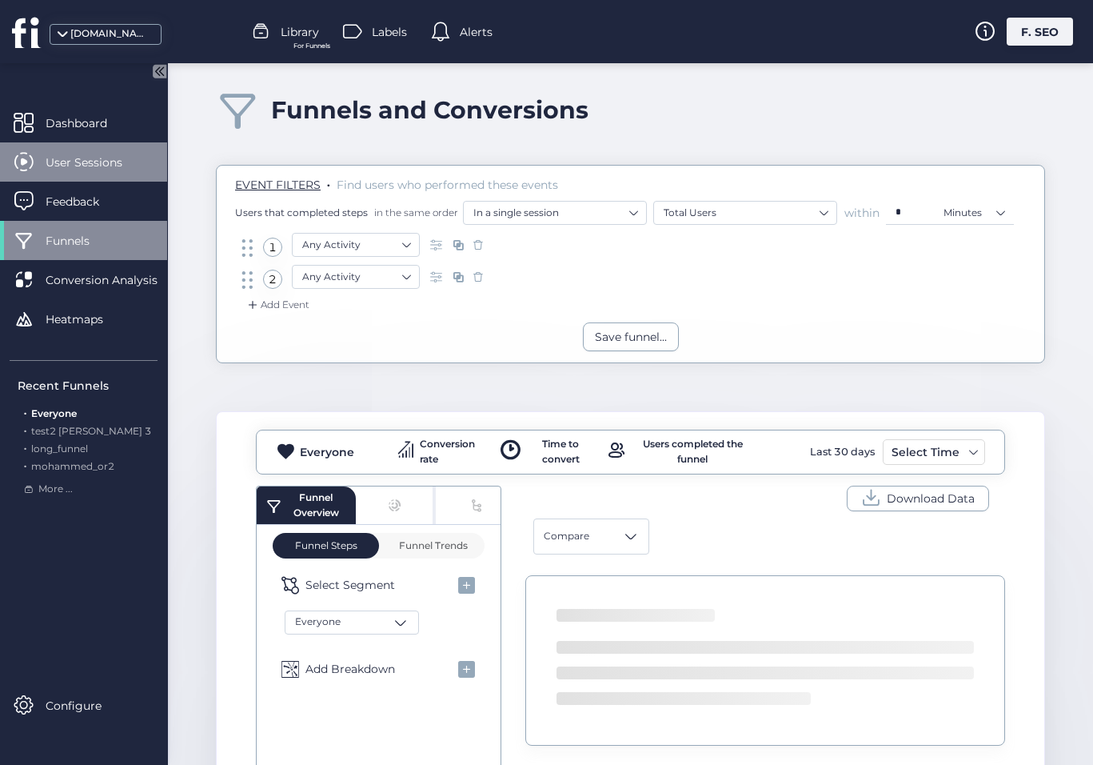
click at [111, 154] on span "User Sessions" at bounding box center [96, 163] width 101 height 18
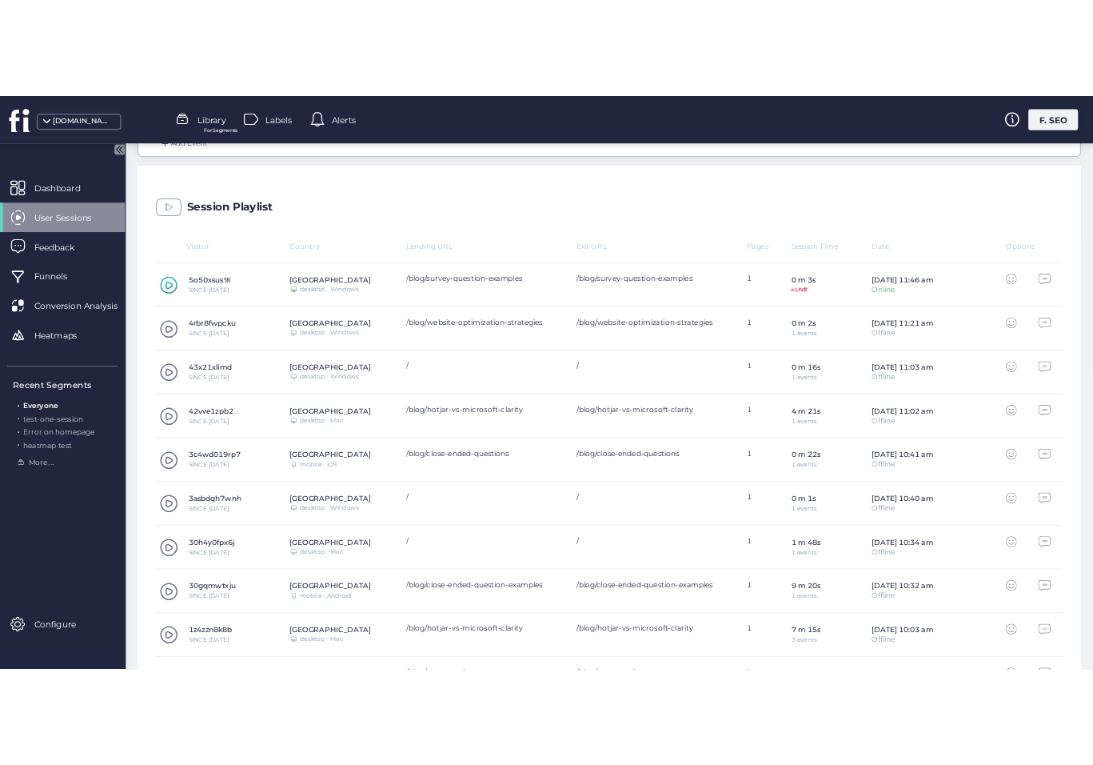
scroll to position [314, 0]
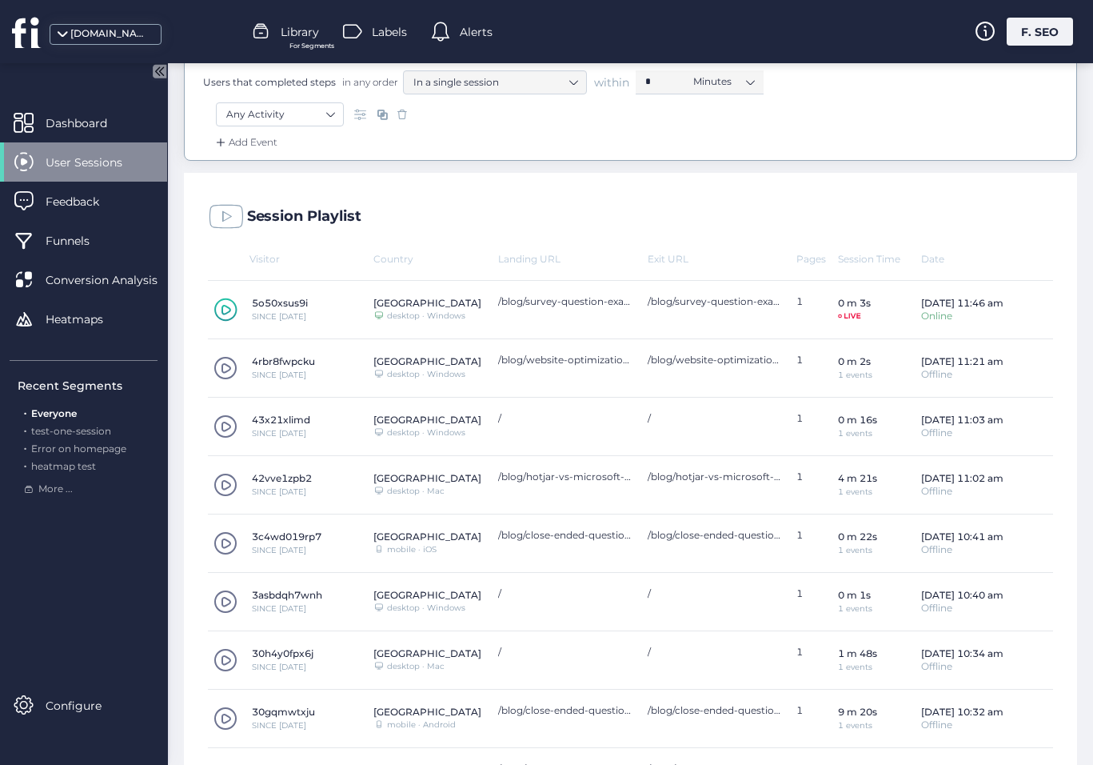
click at [223, 367] on span at bounding box center [226, 368] width 24 height 24
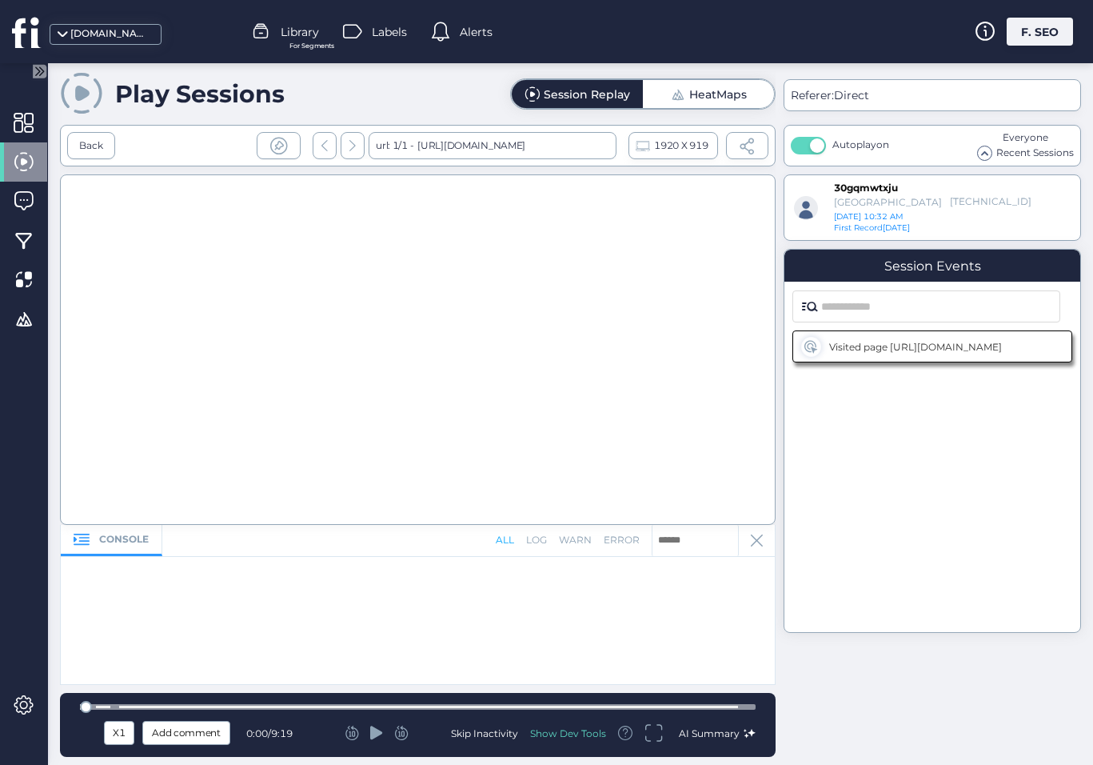
click at [32, 166] on span at bounding box center [24, 162] width 20 height 20
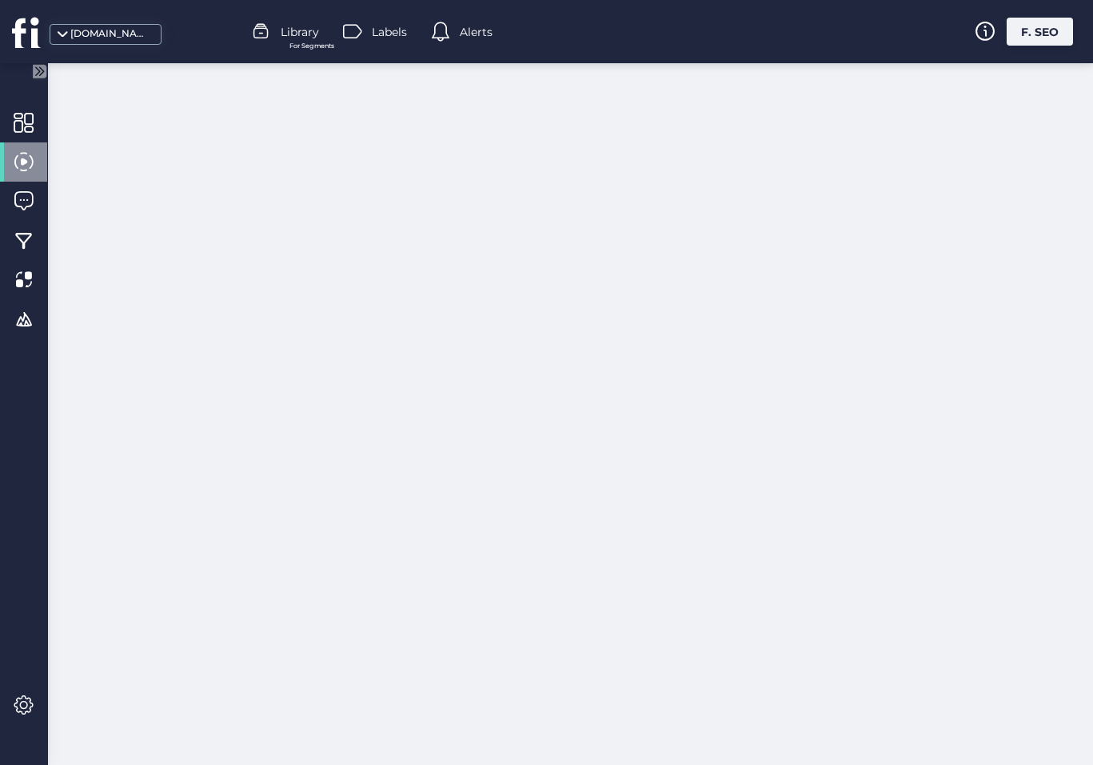
click at [38, 159] on div at bounding box center [23, 161] width 47 height 39
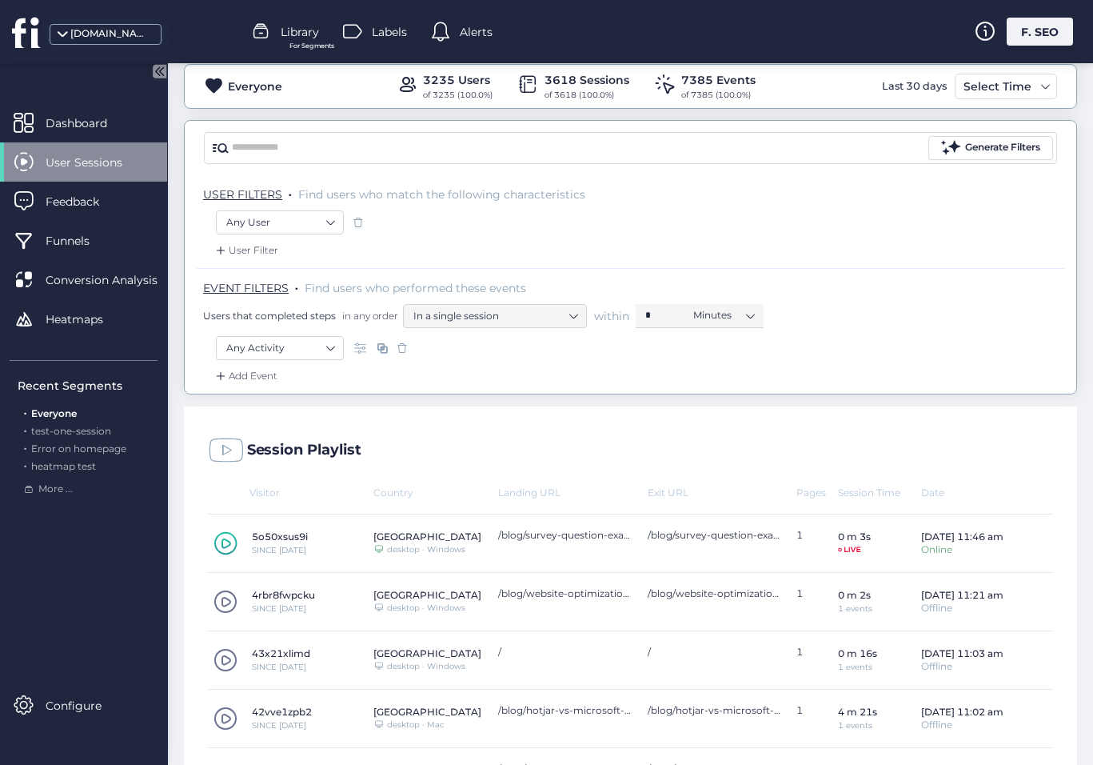
scroll to position [240, 0]
